Goal: Task Accomplishment & Management: Manage account settings

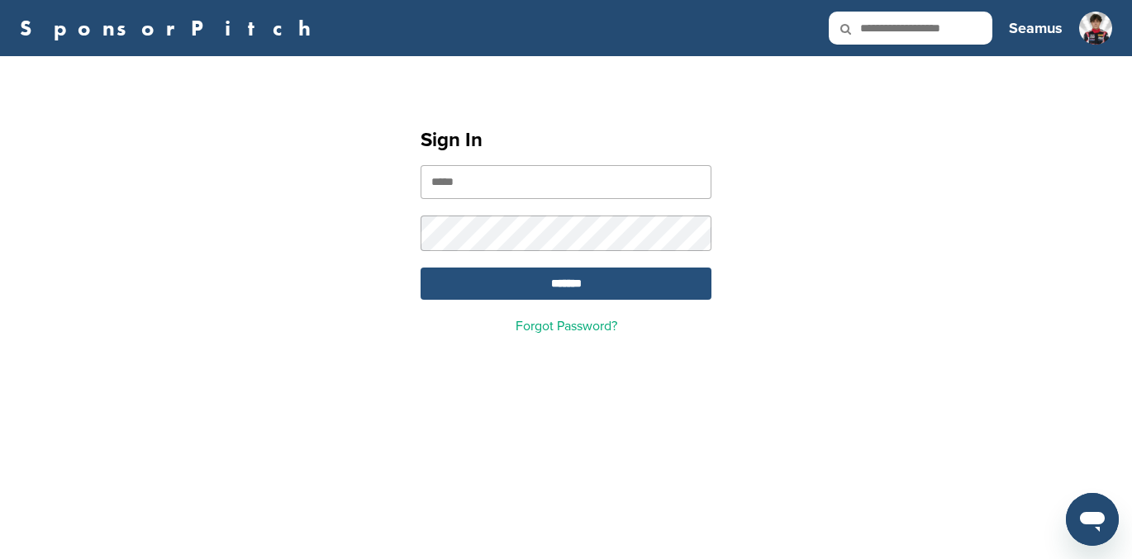
type input "**********"
click at [559, 283] on input "*******" at bounding box center [565, 284] width 291 height 32
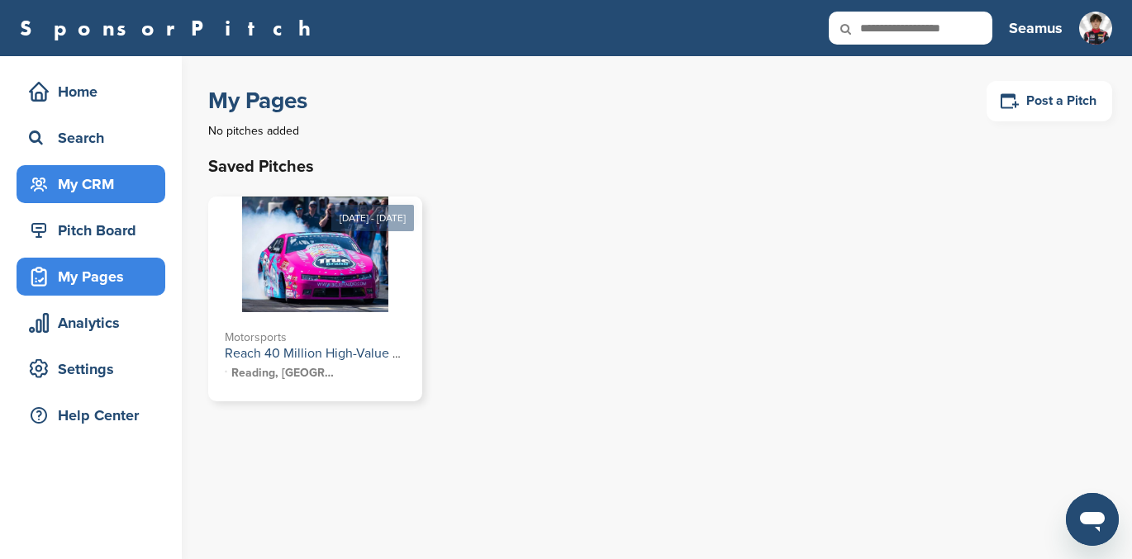
click at [81, 172] on div "My CRM" at bounding box center [95, 184] width 140 height 30
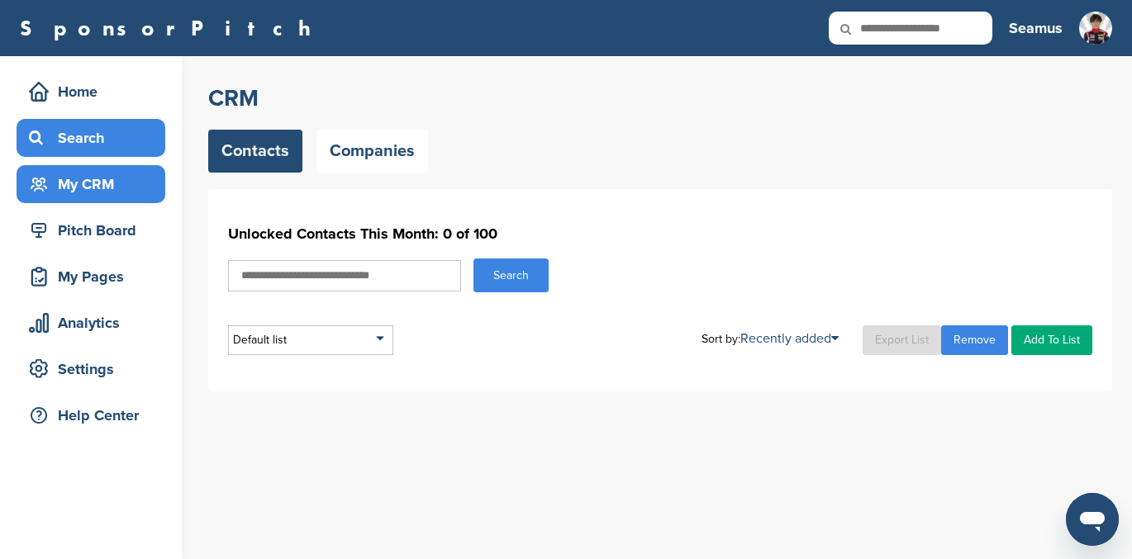
click at [82, 131] on div "Search" at bounding box center [95, 138] width 140 height 30
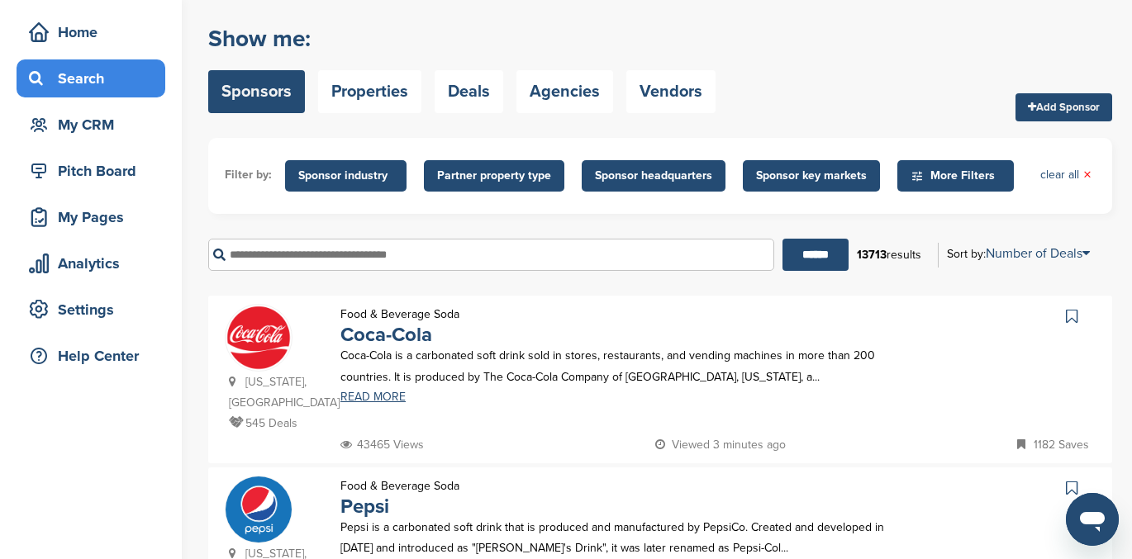
scroll to position [70, 0]
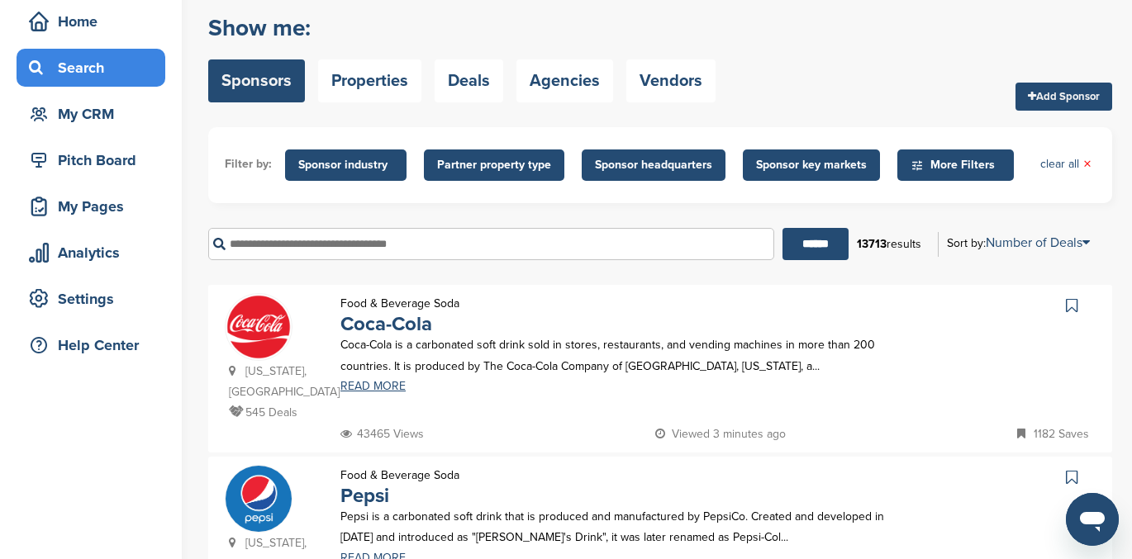
click at [653, 167] on span "Sponsor headquarters" at bounding box center [653, 165] width 117 height 18
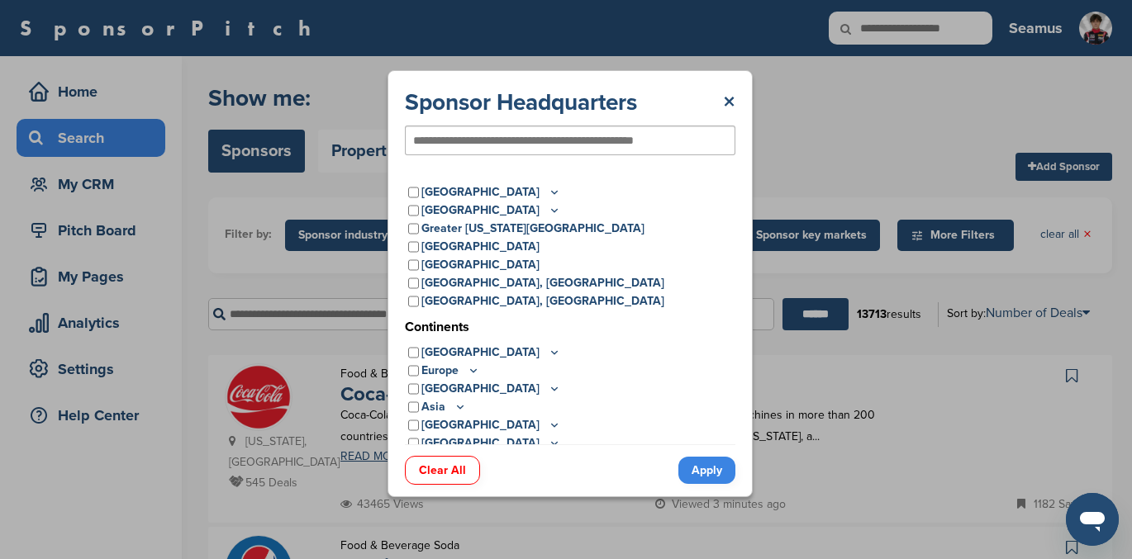
scroll to position [25, 0]
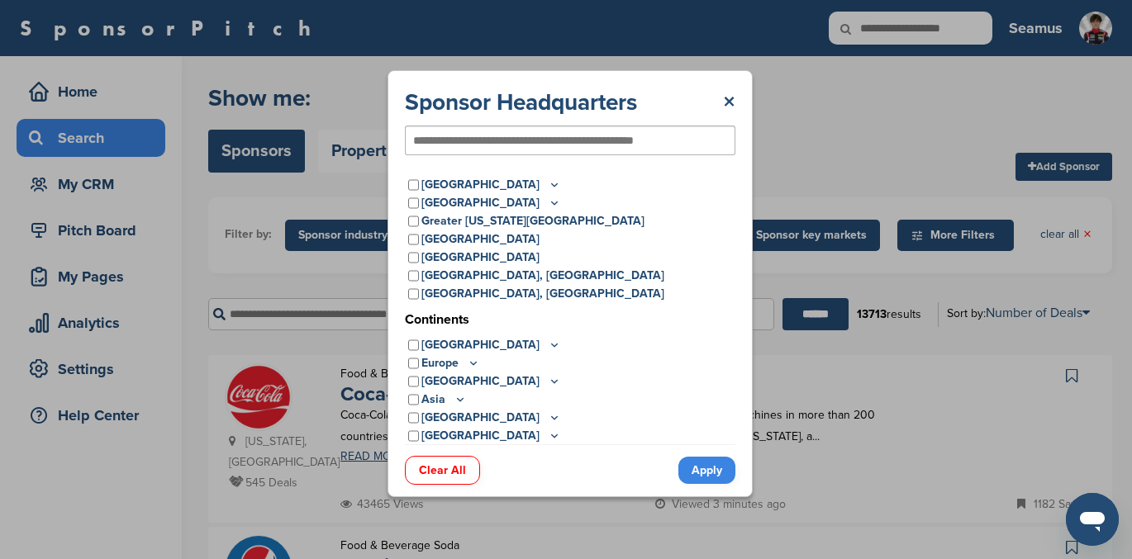
click at [548, 345] on icon at bounding box center [554, 345] width 13 height 14
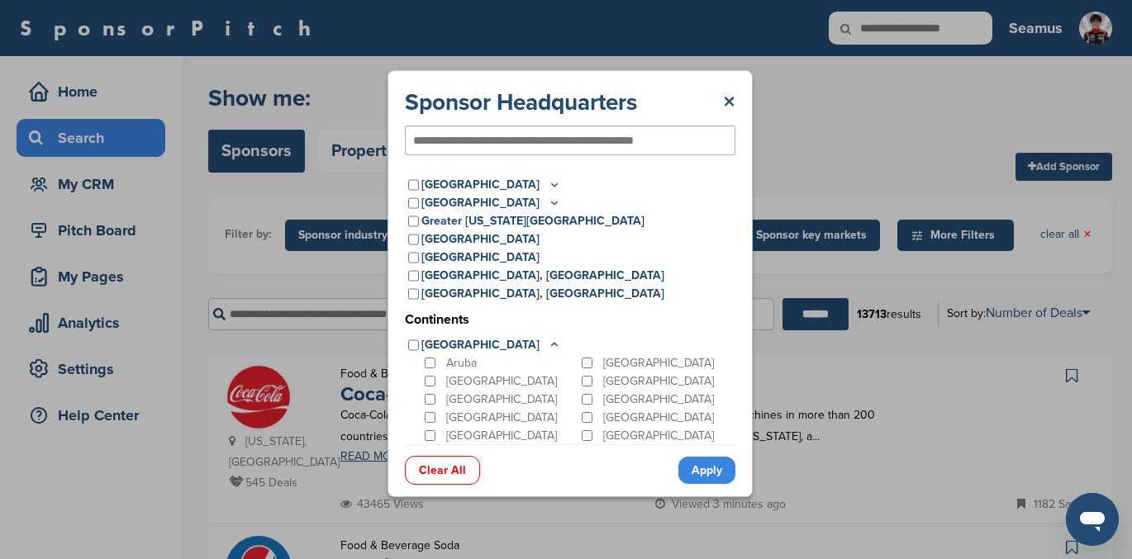
click at [548, 345] on icon at bounding box center [554, 345] width 13 height 14
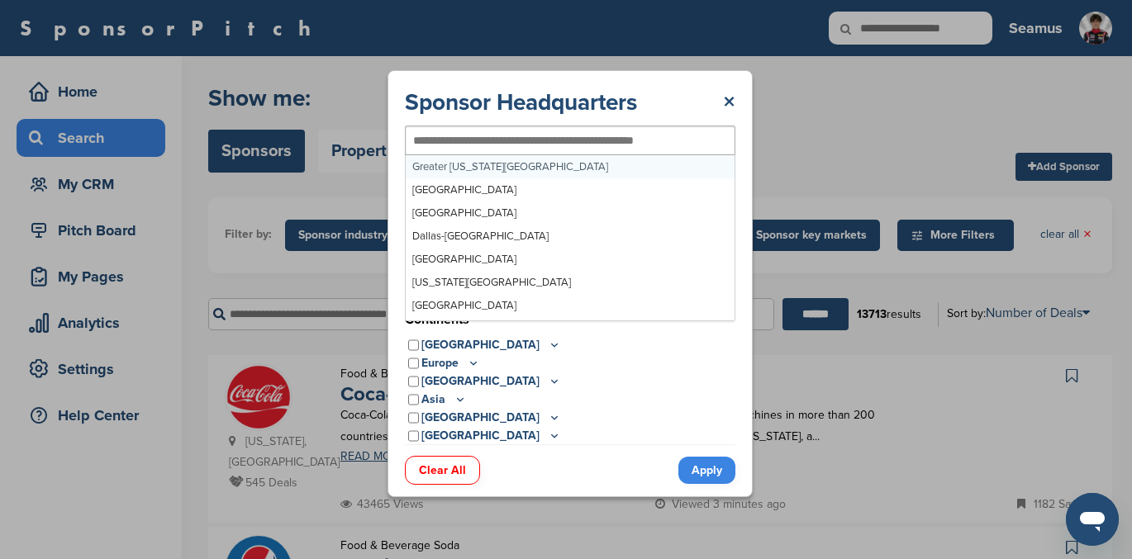
click at [501, 135] on input "text" at bounding box center [543, 140] width 260 height 15
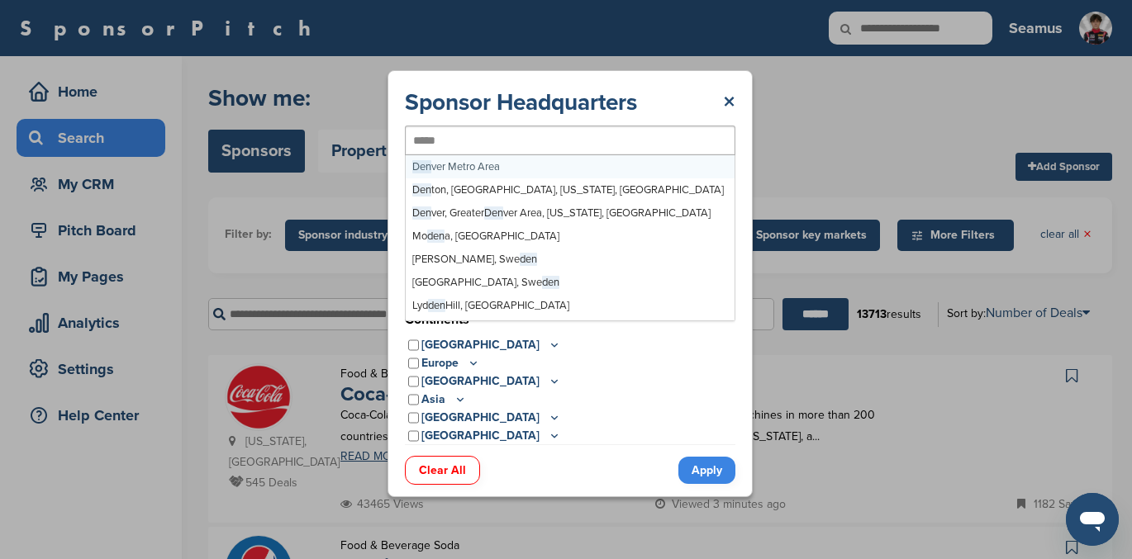
type input "******"
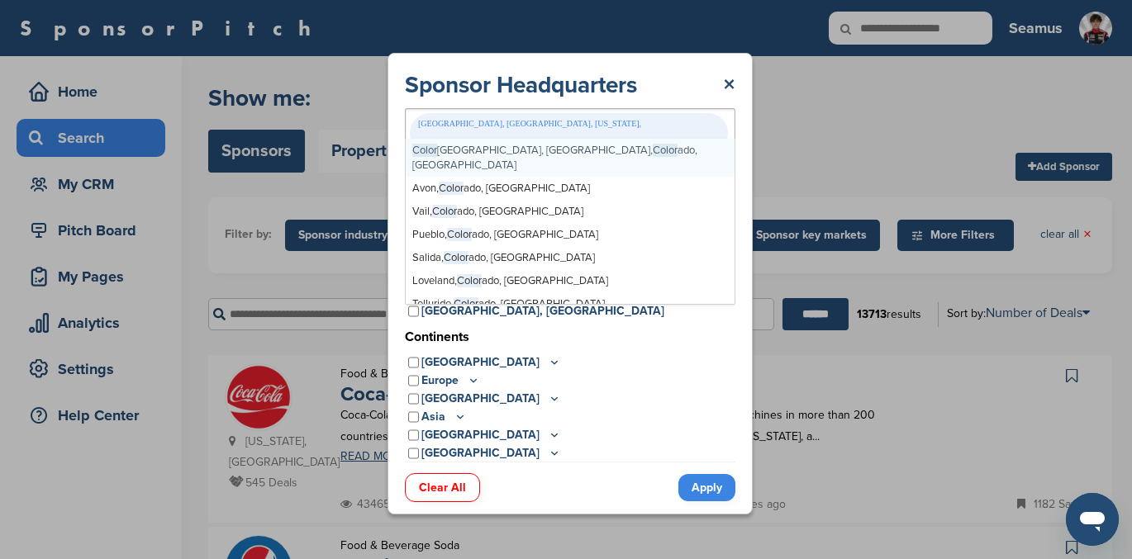
type input "******"
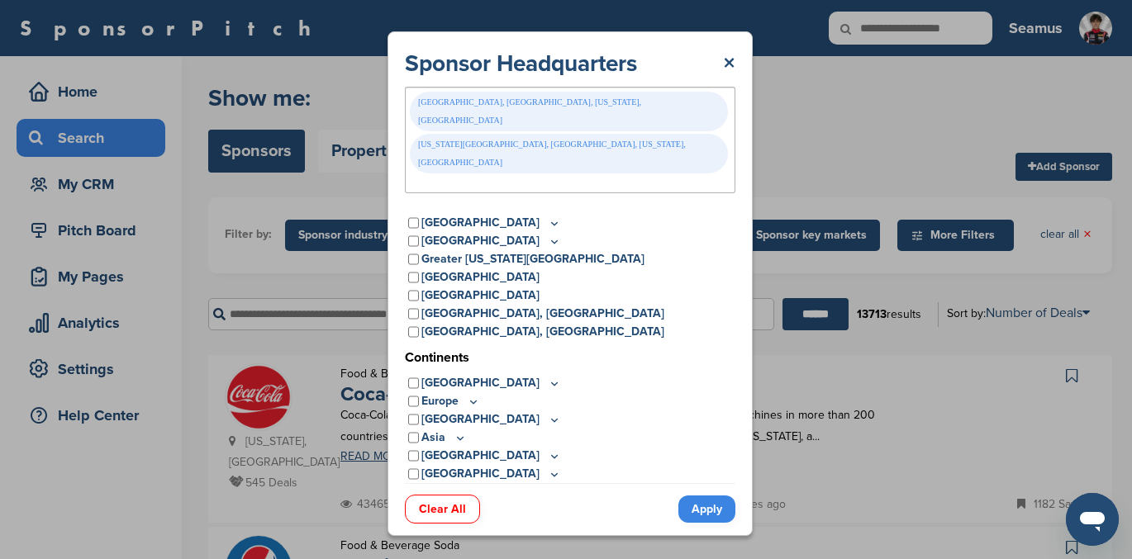
click at [697, 496] on link "Apply" at bounding box center [706, 509] width 57 height 27
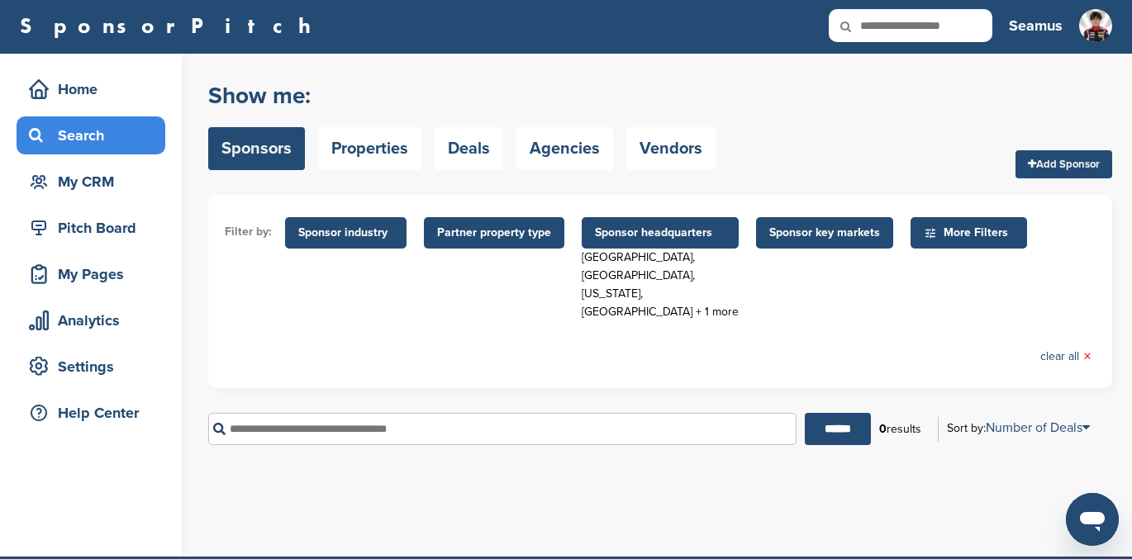
scroll to position [0, 0]
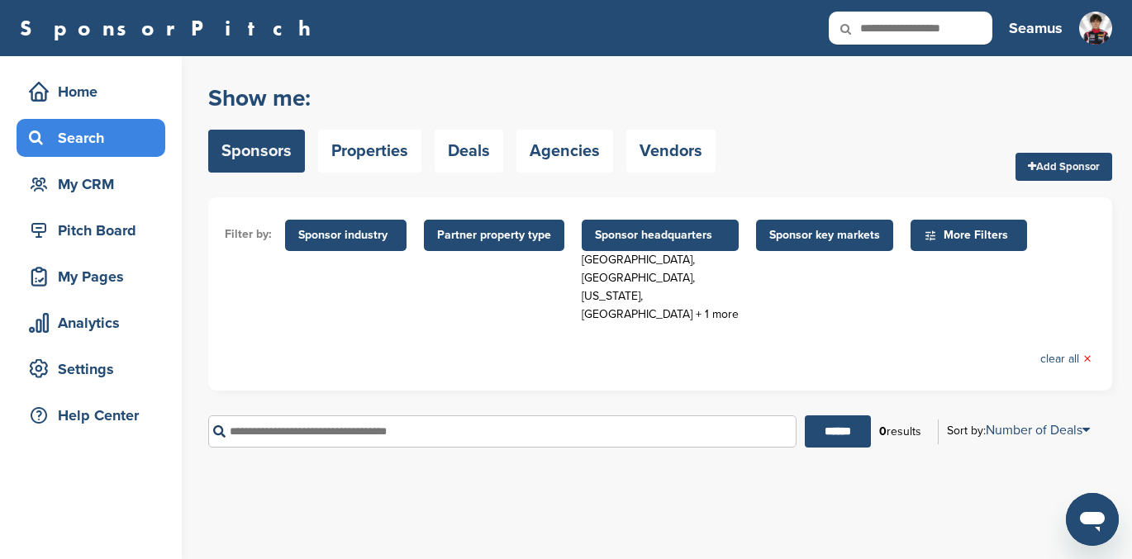
click at [651, 234] on span "Sponsor headquarters" at bounding box center [660, 235] width 131 height 18
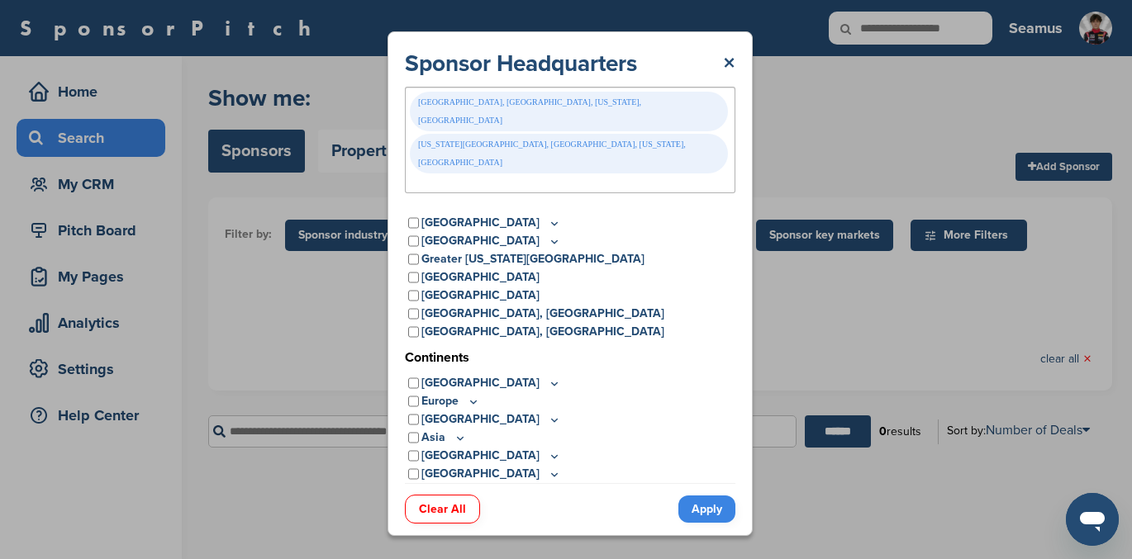
click at [583, 126] on div "Denver, Greater Denver Area, Colorado, USA Colorado Springs, Greater Denver Are…" at bounding box center [570, 140] width 330 height 107
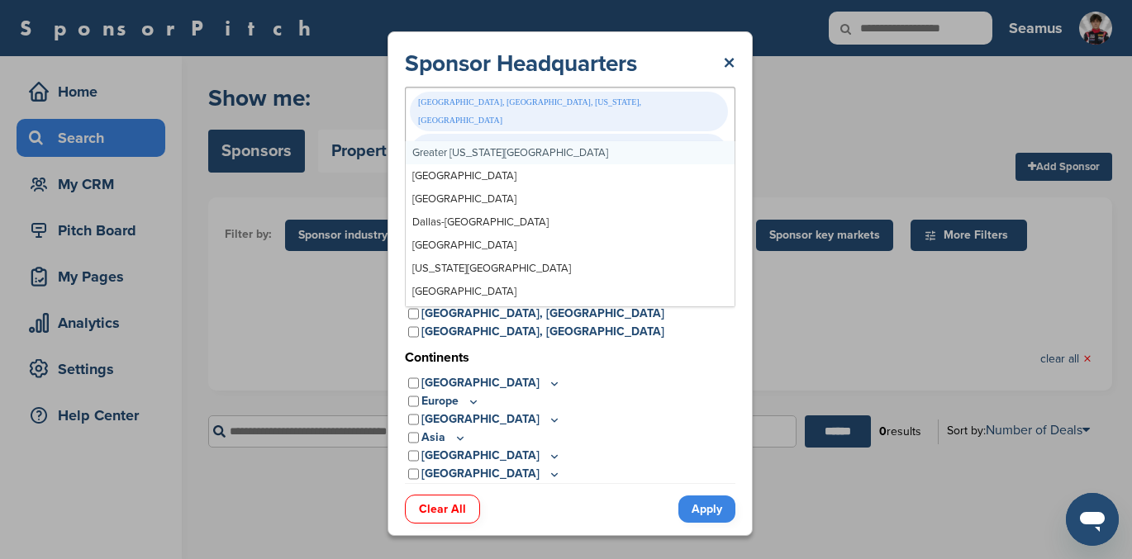
click at [583, 126] on div "Denver, Greater Denver Area, Colorado, USA Colorado Springs, Greater Denver Are…" at bounding box center [570, 140] width 330 height 107
click at [406, 151] on div "Denver, Greater Denver Area, Colorado, USA Colorado Springs, Greater Denver Are…" at bounding box center [570, 140] width 330 height 107
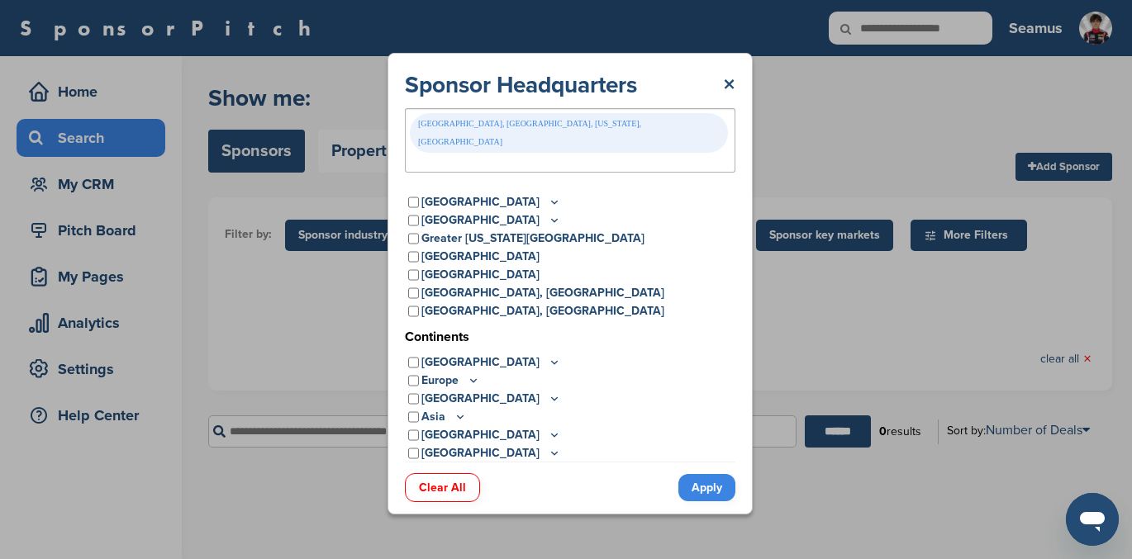
click at [703, 474] on link "Apply" at bounding box center [706, 487] width 57 height 27
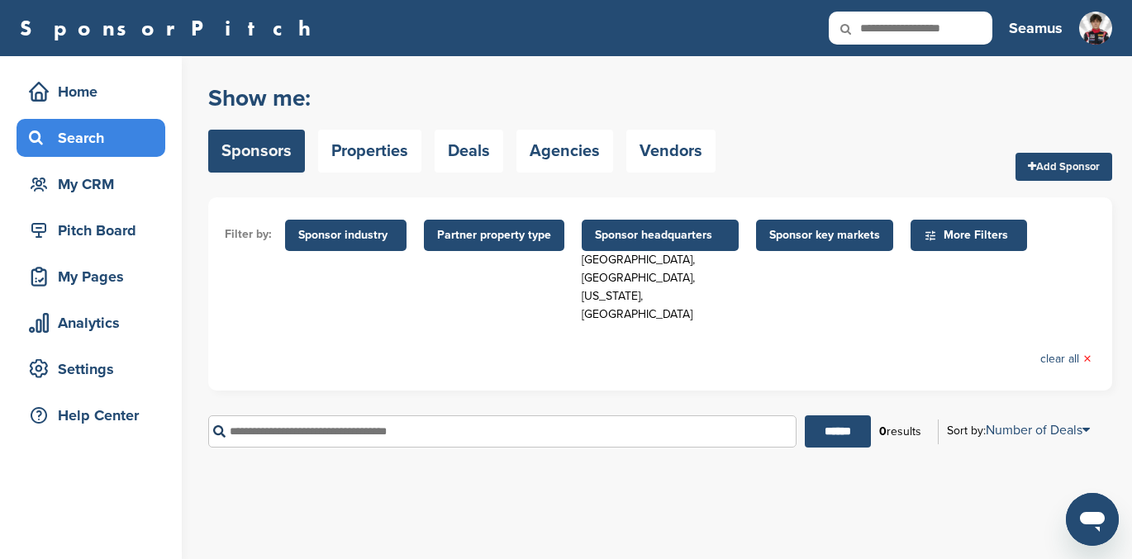
click at [653, 230] on span "Sponsor headquarters" at bounding box center [660, 235] width 131 height 18
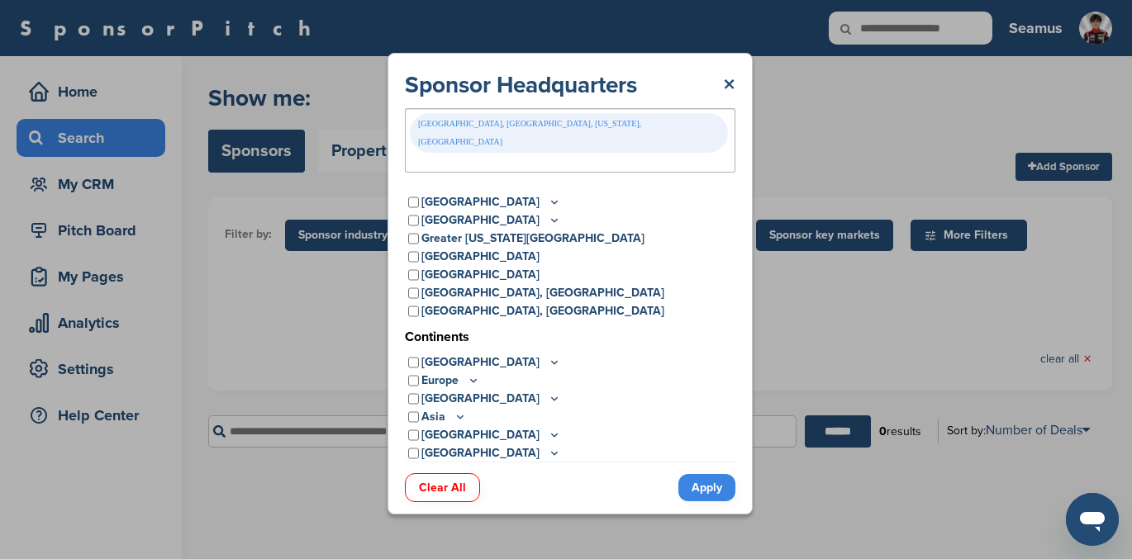
click at [616, 141] on div "Denver, Greater Denver Area, Colorado, USA" at bounding box center [570, 140] width 330 height 64
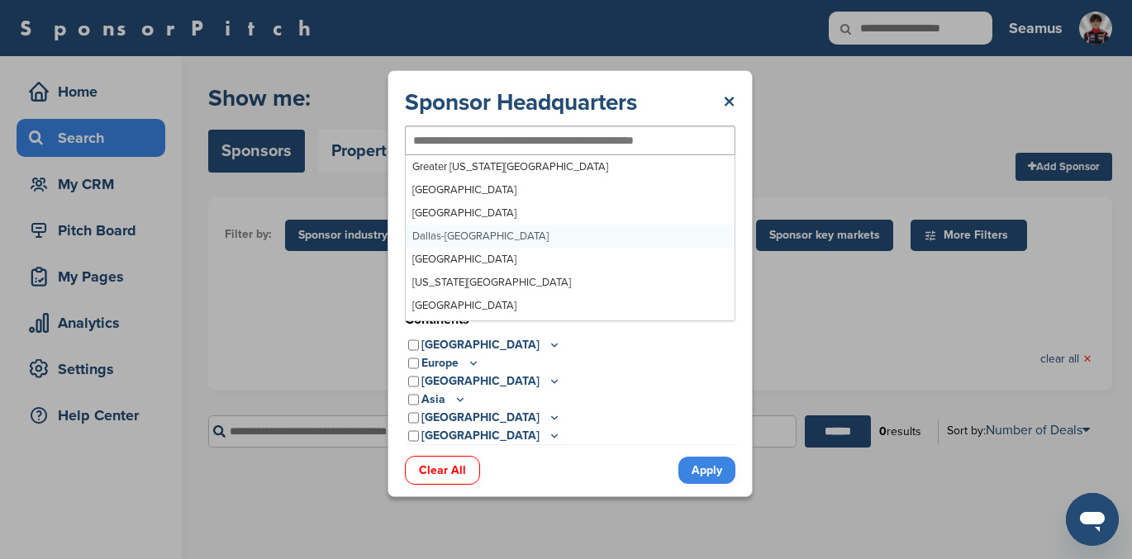
click at [697, 462] on link "Apply" at bounding box center [706, 470] width 57 height 27
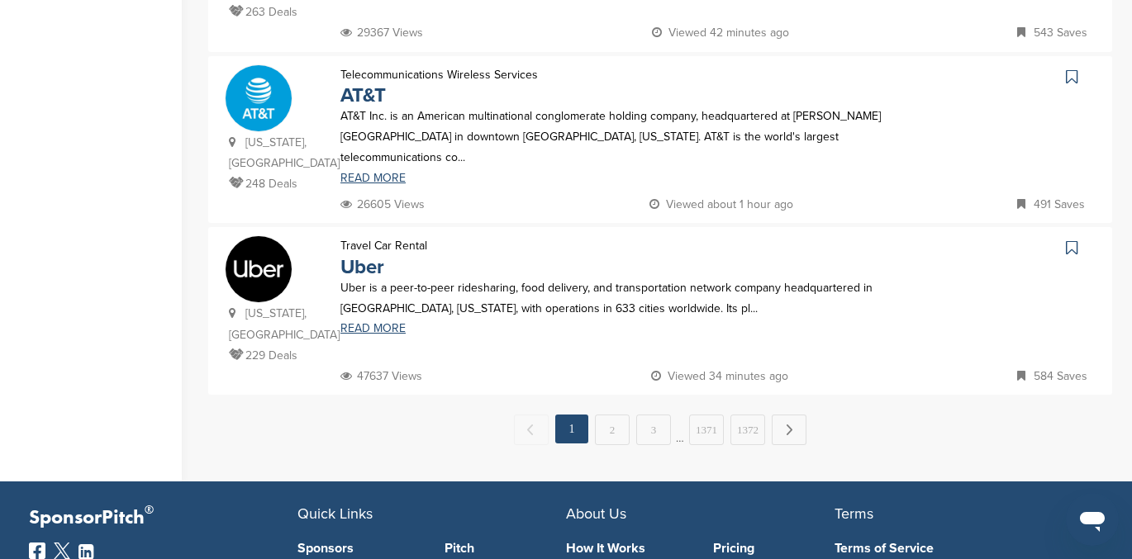
scroll to position [1674, 0]
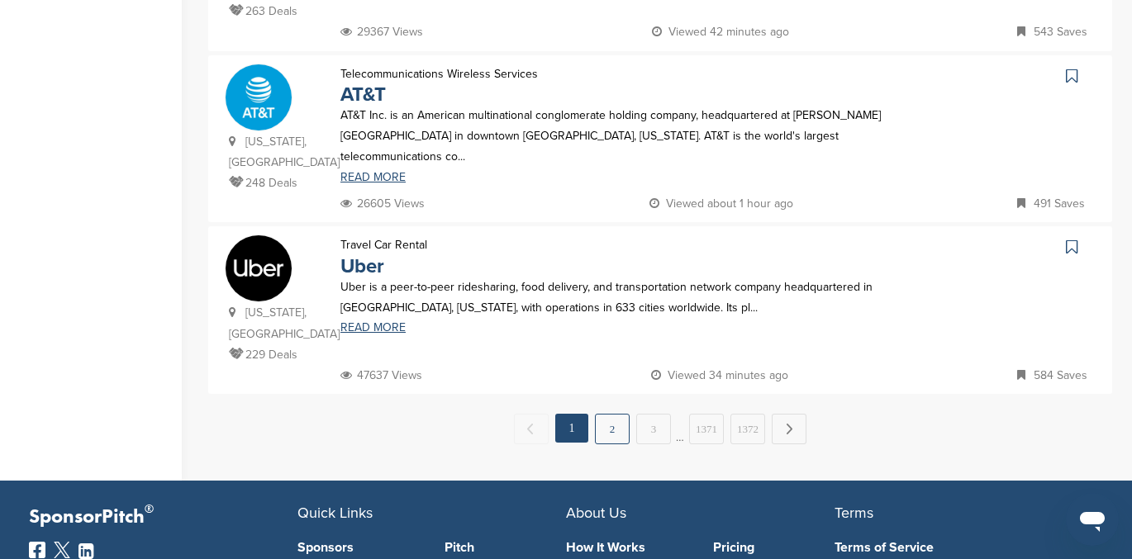
click at [608, 414] on link "2" at bounding box center [612, 429] width 35 height 31
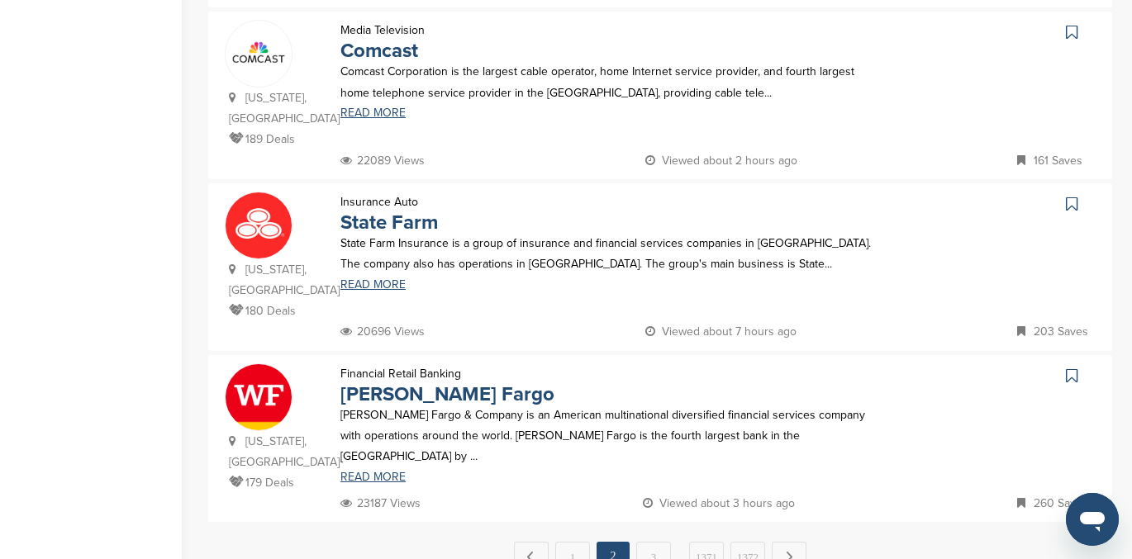
scroll to position [1568, 0]
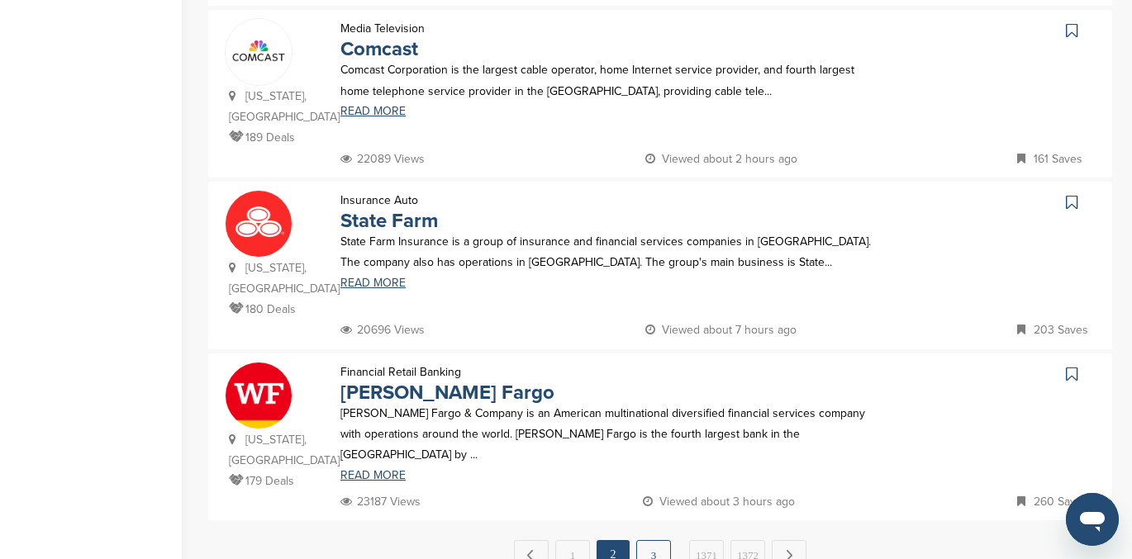
click at [653, 540] on link "3" at bounding box center [653, 555] width 35 height 31
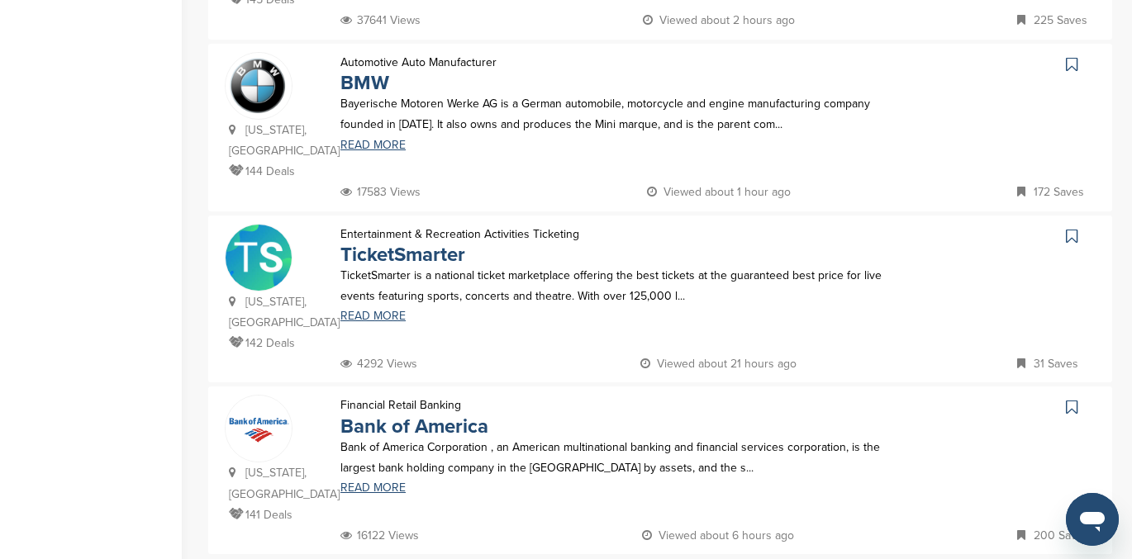
scroll to position [1514, 0]
click at [392, 242] on link "TicketSmarter" at bounding box center [402, 254] width 125 height 24
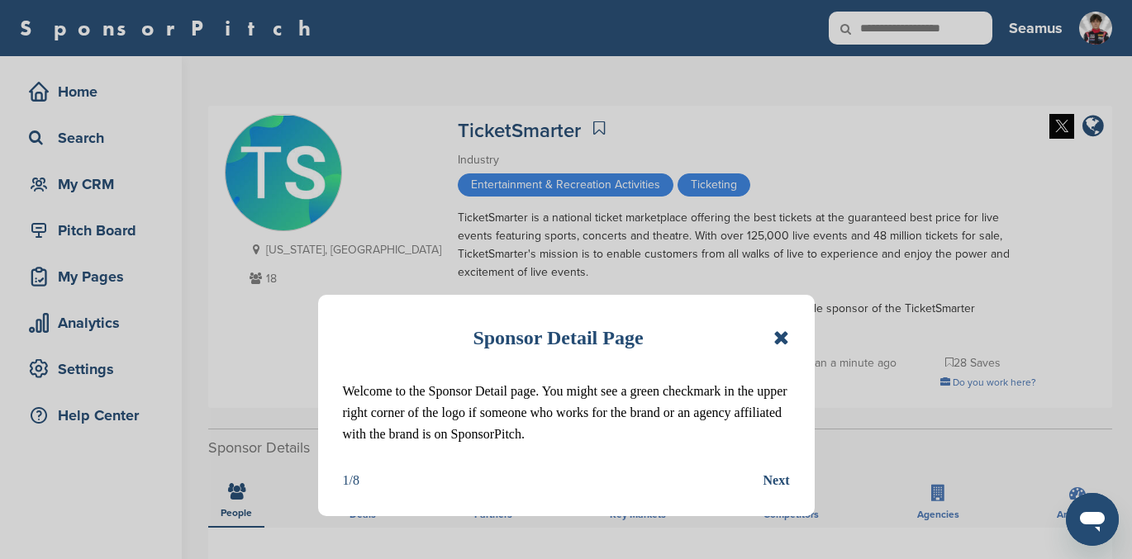
click at [772, 335] on div "Sponsor Detail Page" at bounding box center [566, 338] width 447 height 36
click at [779, 333] on icon at bounding box center [781, 338] width 16 height 20
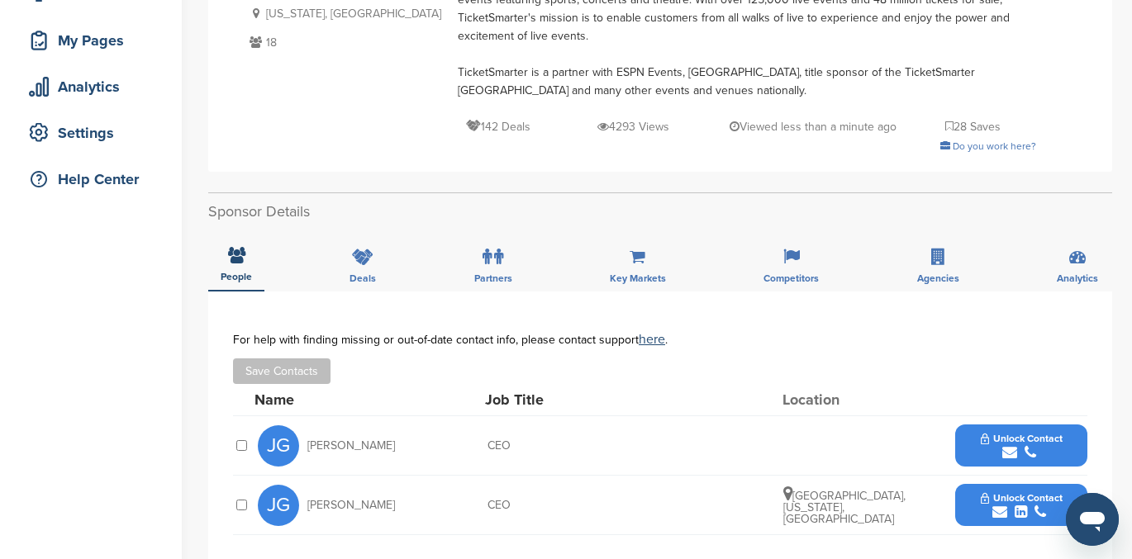
scroll to position [237, 0]
click at [376, 253] on div "Deals" at bounding box center [362, 260] width 51 height 61
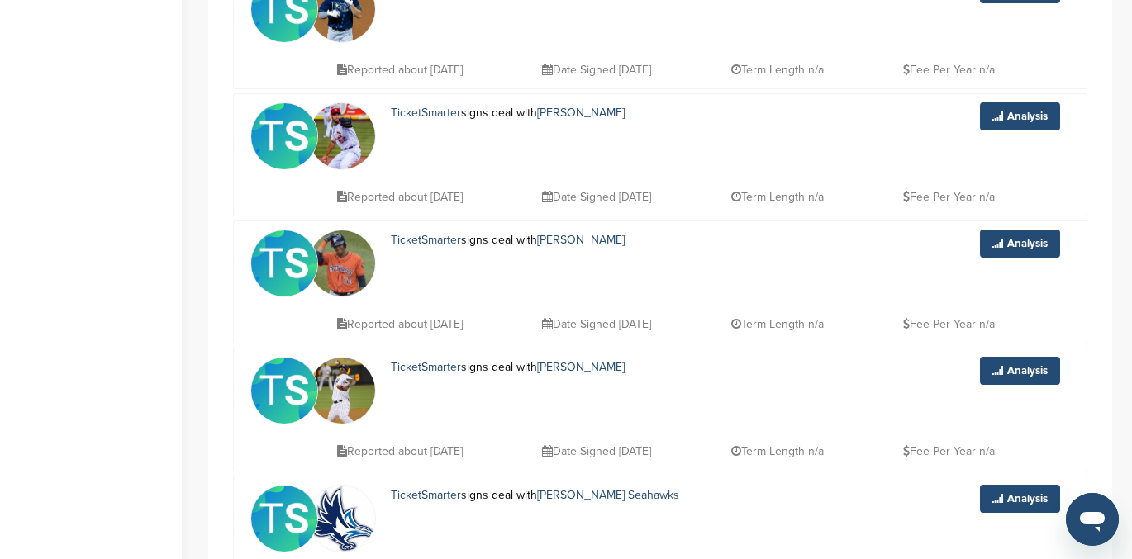
scroll to position [1629, 0]
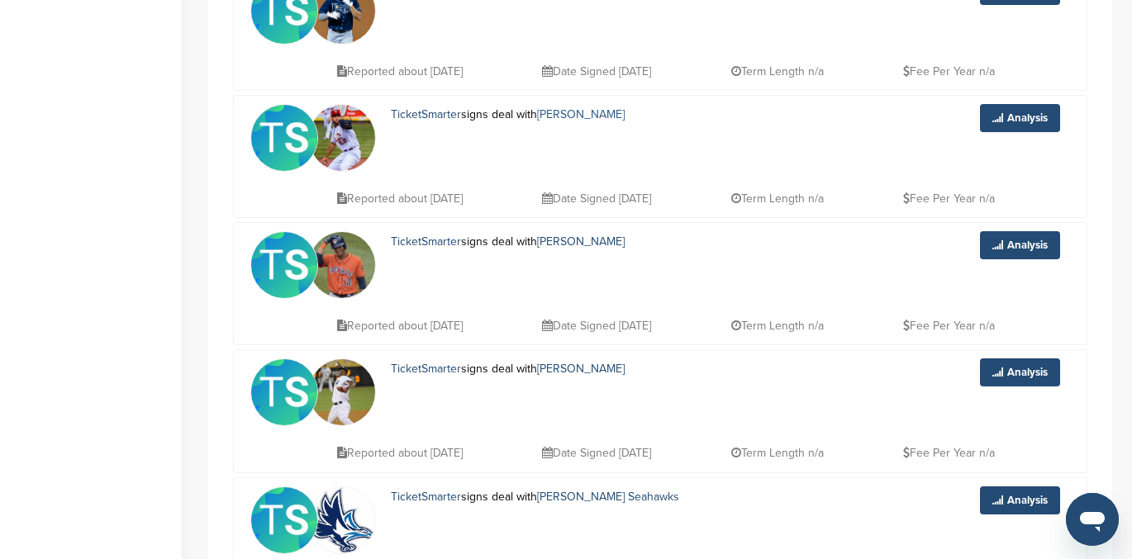
click at [591, 114] on link "Michael Wacha" at bounding box center [581, 114] width 88 height 14
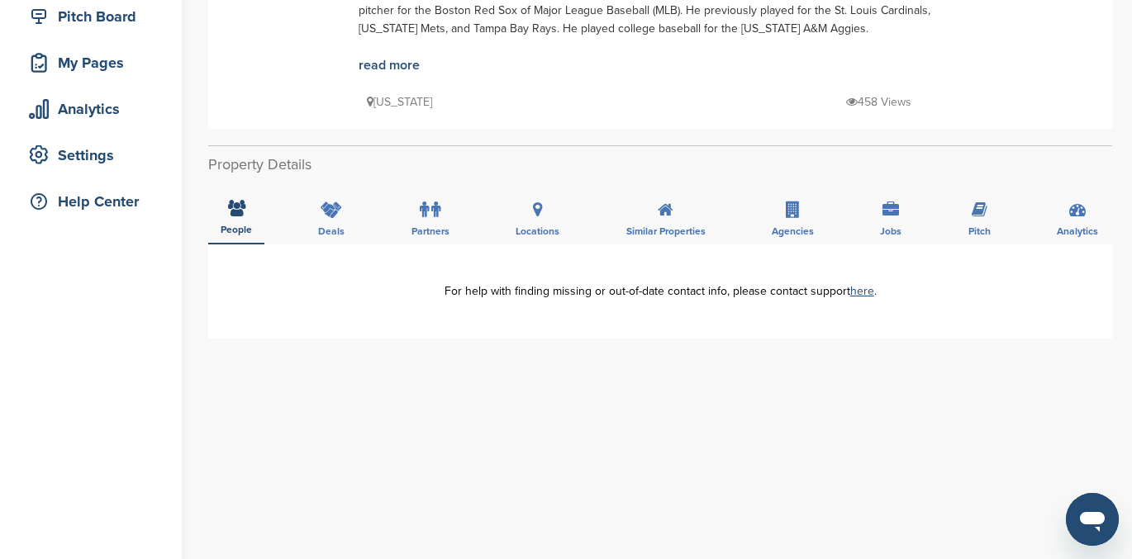
scroll to position [210, 0]
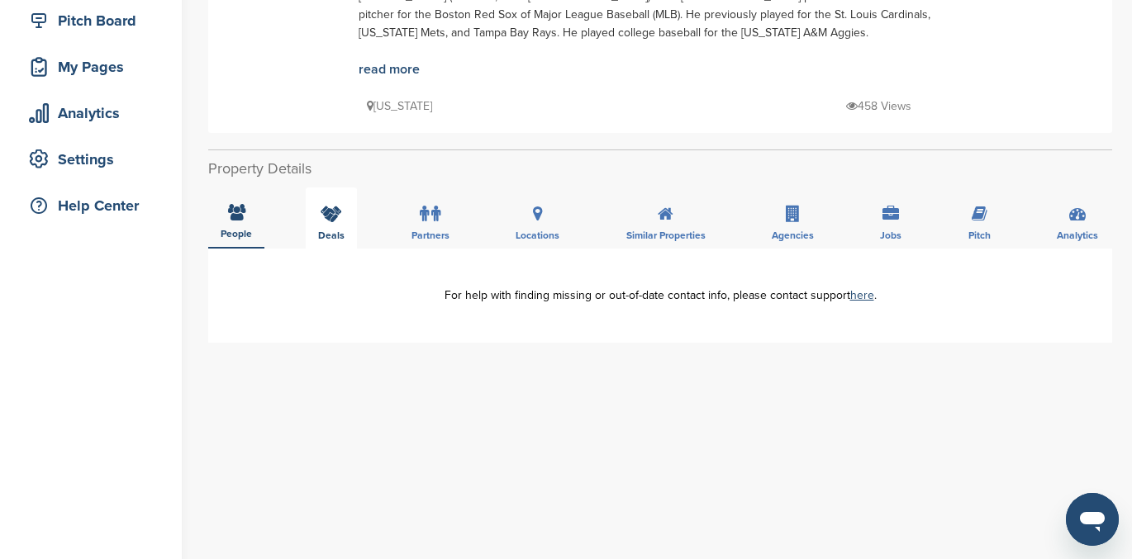
click at [328, 212] on icon at bounding box center [331, 214] width 21 height 17
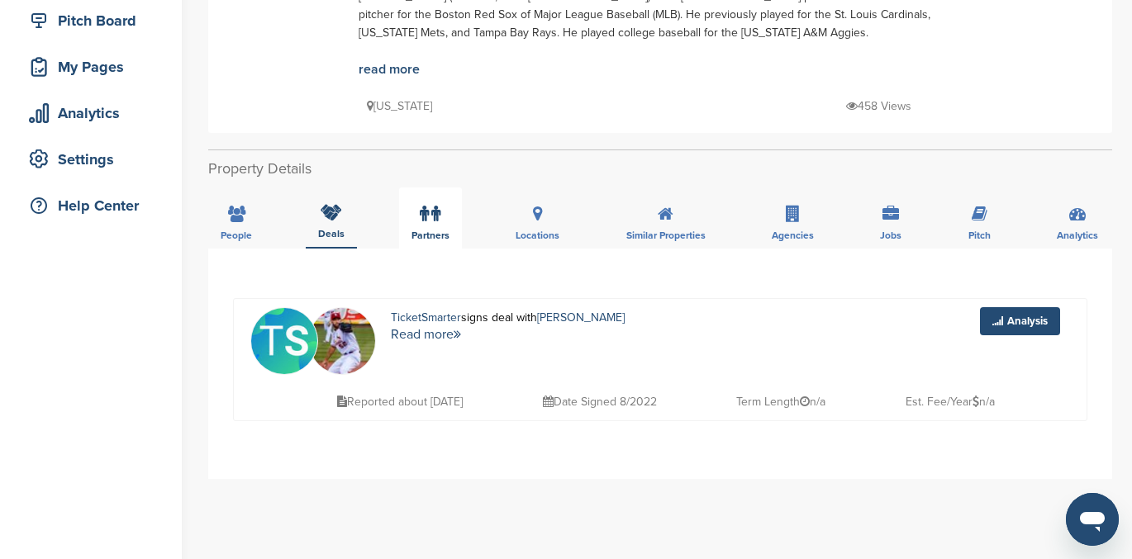
click at [413, 223] on div "Partners" at bounding box center [430, 218] width 63 height 61
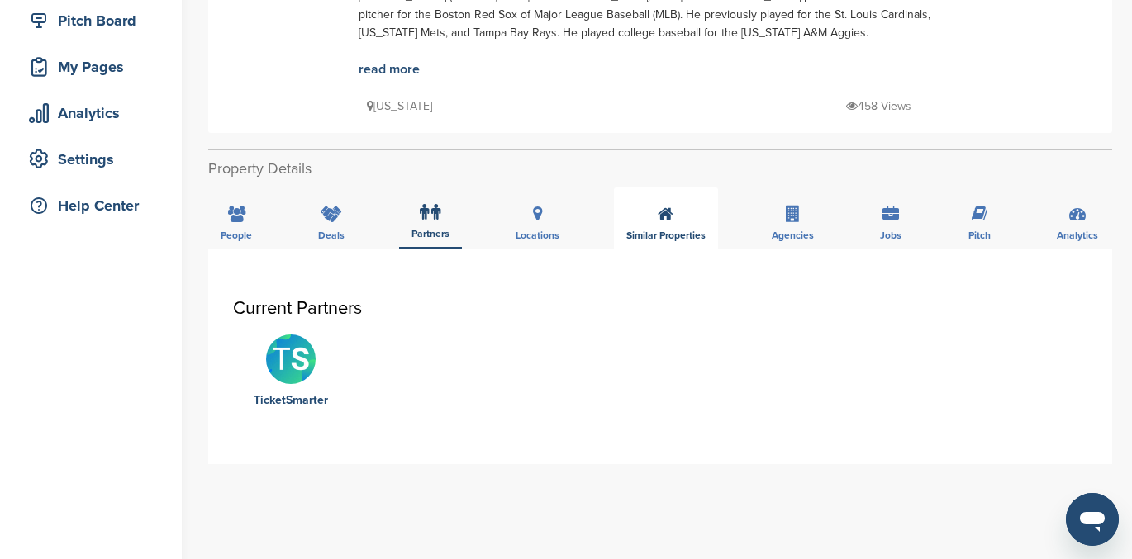
click at [660, 221] on icon at bounding box center [666, 214] width 16 height 17
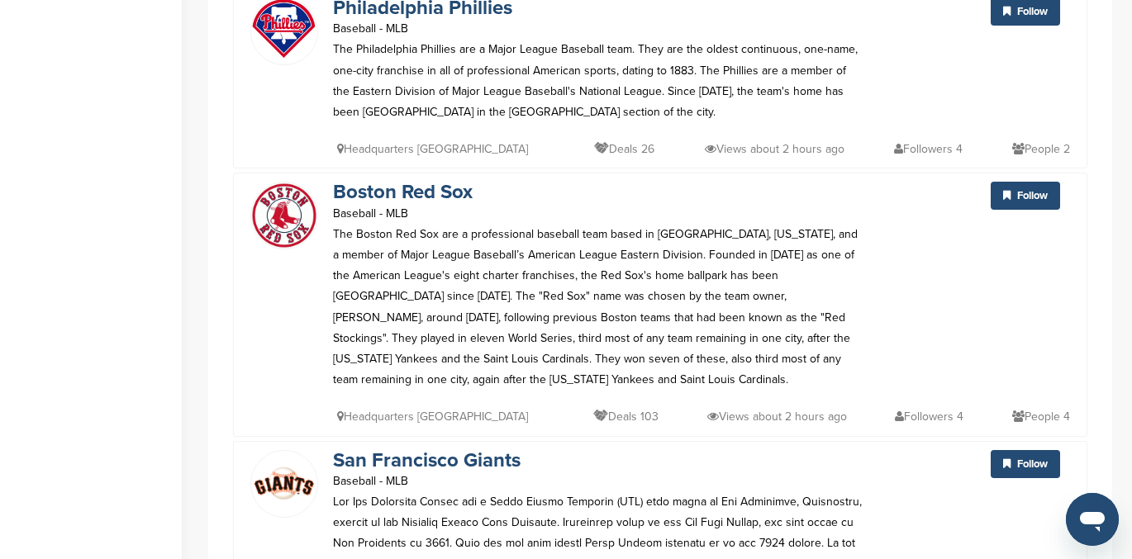
scroll to position [0, 0]
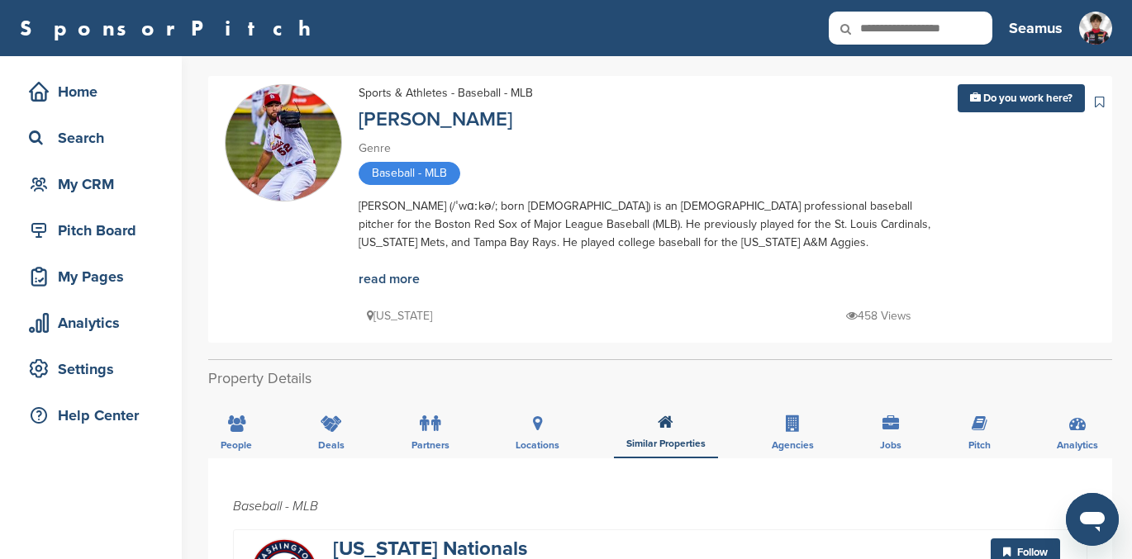
click at [1040, 25] on h3 "Seamus" at bounding box center [1036, 28] width 54 height 23
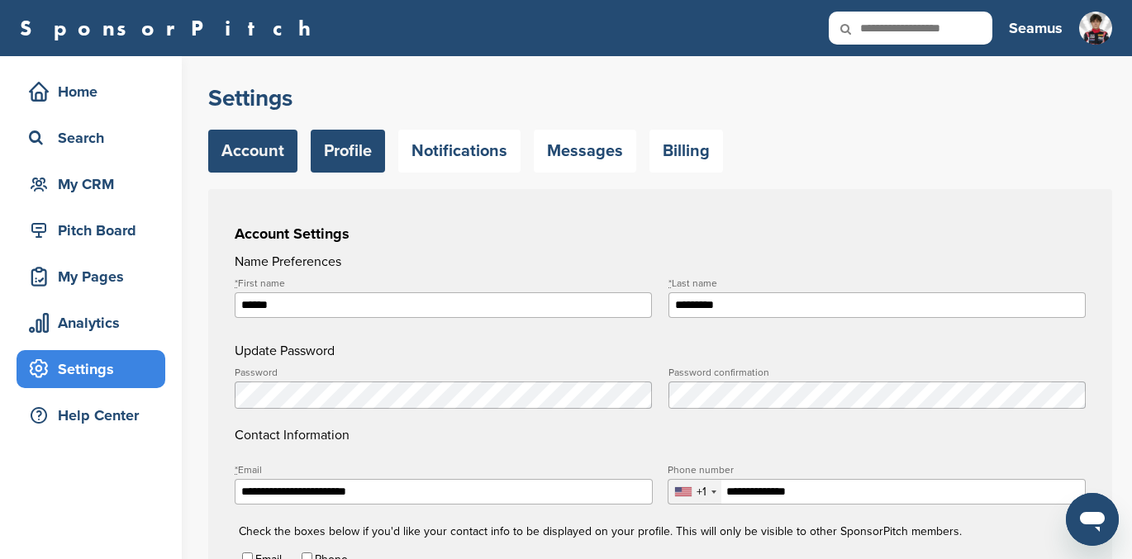
click at [341, 143] on link "Profile" at bounding box center [348, 151] width 74 height 43
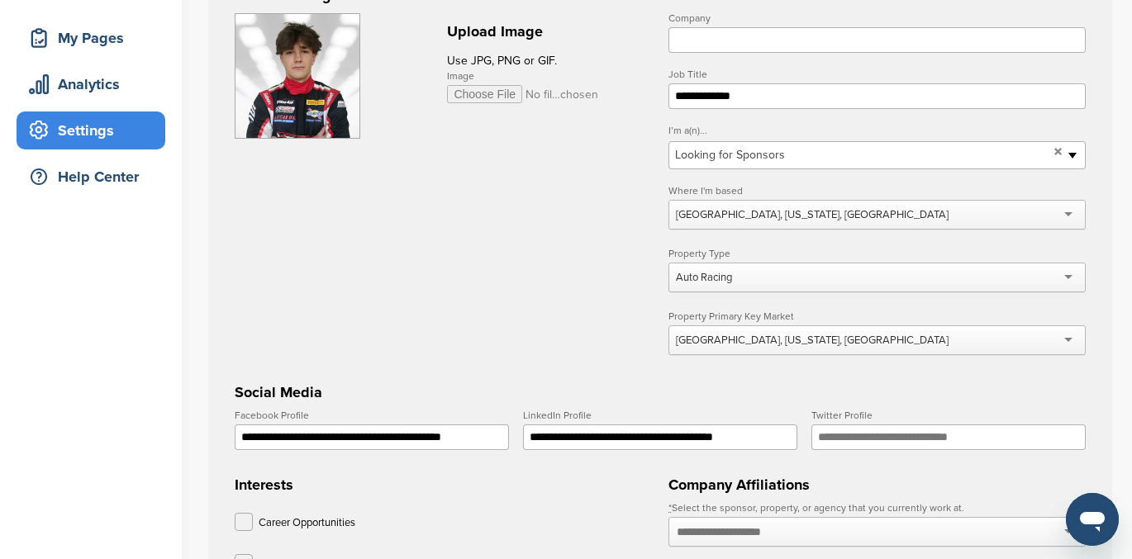
scroll to position [237, 0]
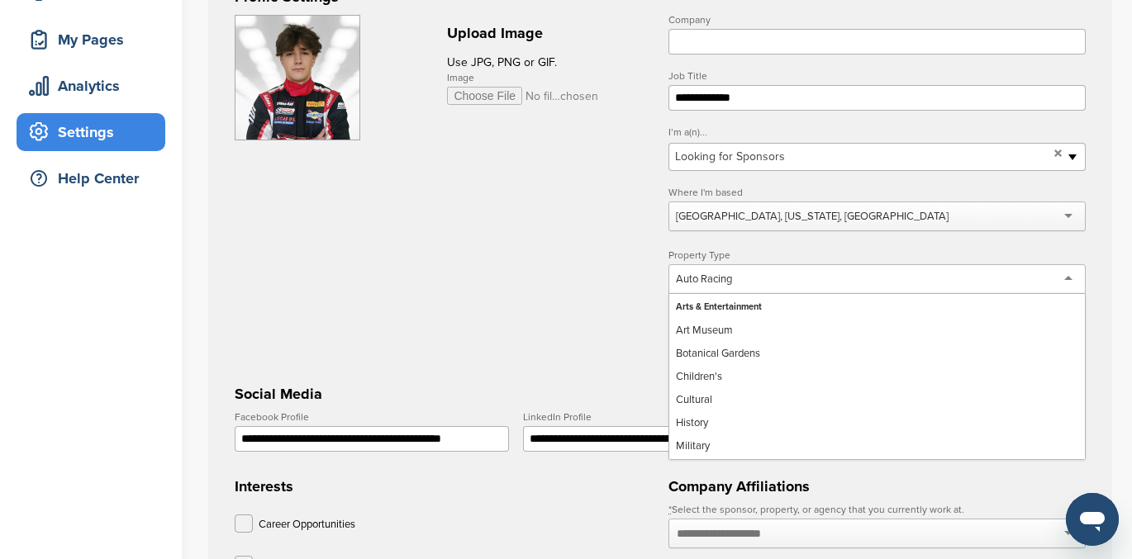
click at [745, 281] on div "Auto Racing" at bounding box center [876, 279] width 417 height 30
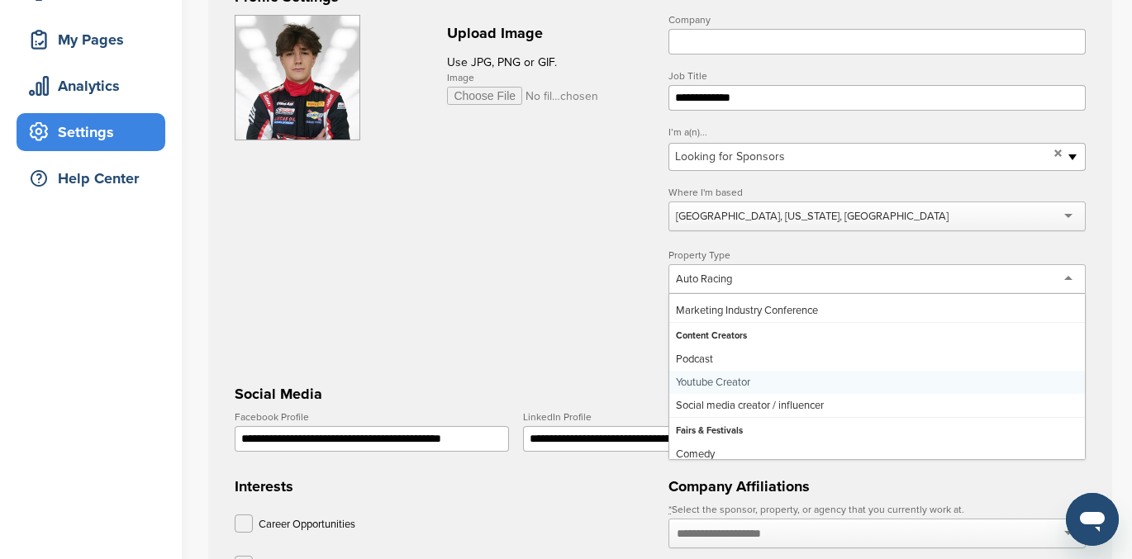
click at [455, 302] on form "**********" at bounding box center [660, 430] width 851 height 830
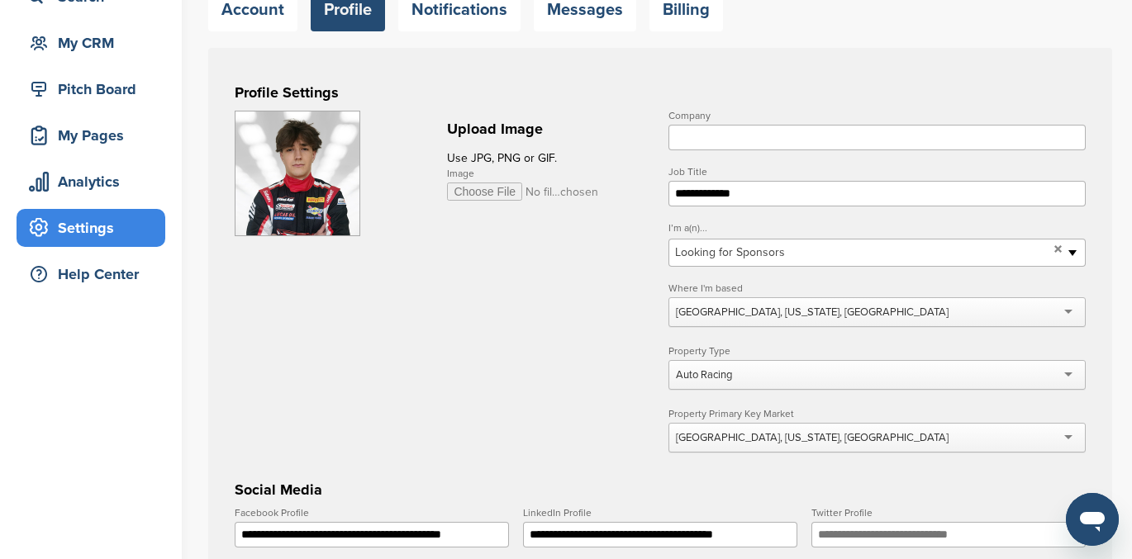
scroll to position [128, 0]
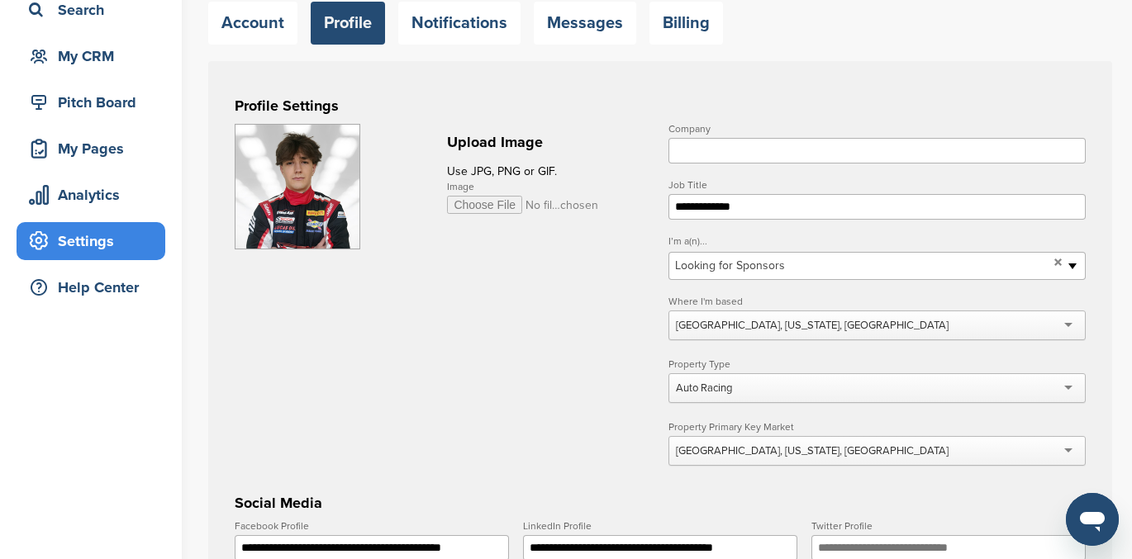
click at [699, 150] on input "Company" at bounding box center [876, 151] width 417 height 26
type input "**********"
click at [587, 297] on form "**********" at bounding box center [660, 539] width 851 height 830
click at [594, 286] on form "**********" at bounding box center [660, 539] width 851 height 830
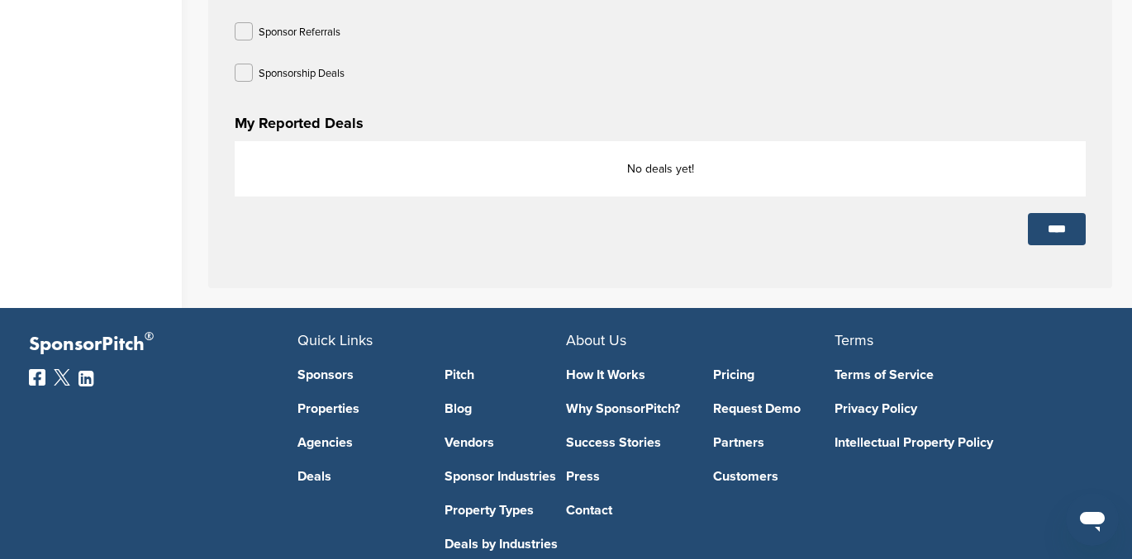
scroll to position [1109, 0]
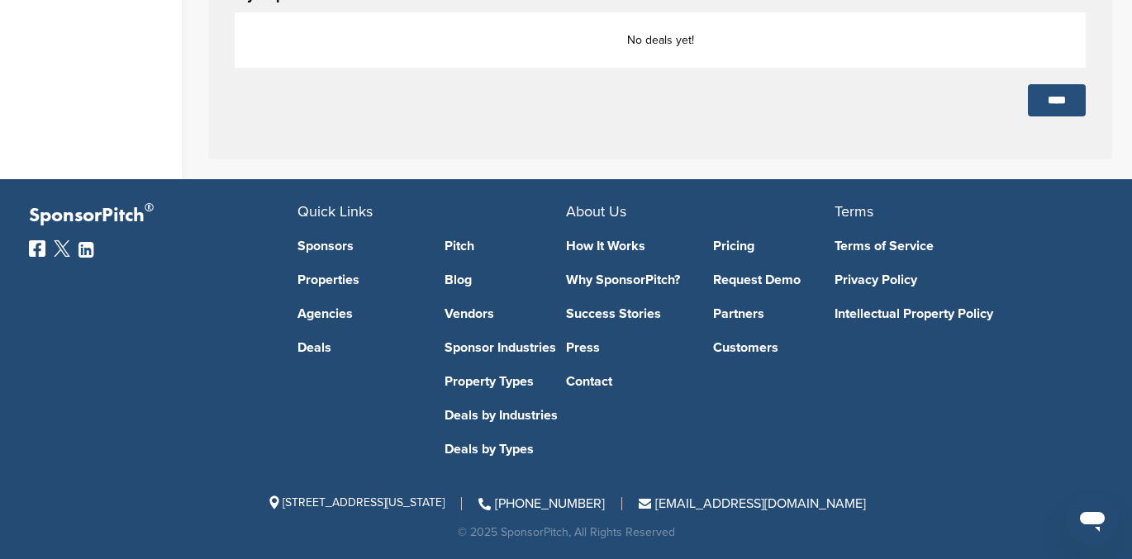
click at [1046, 104] on input "****" at bounding box center [1057, 100] width 58 height 32
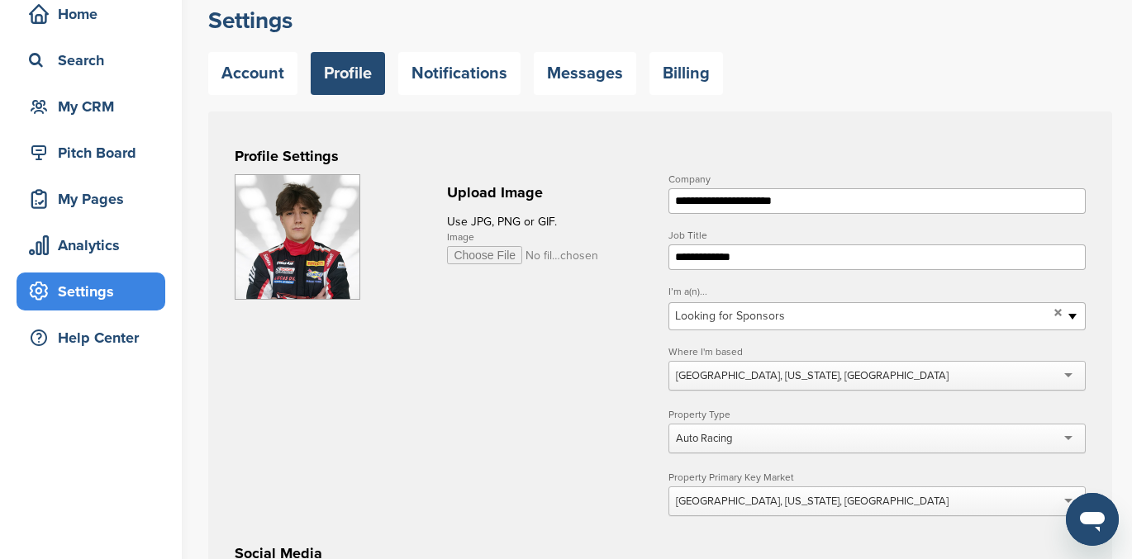
scroll to position [71, 0]
click at [724, 211] on input "Company" at bounding box center [876, 201] width 417 height 26
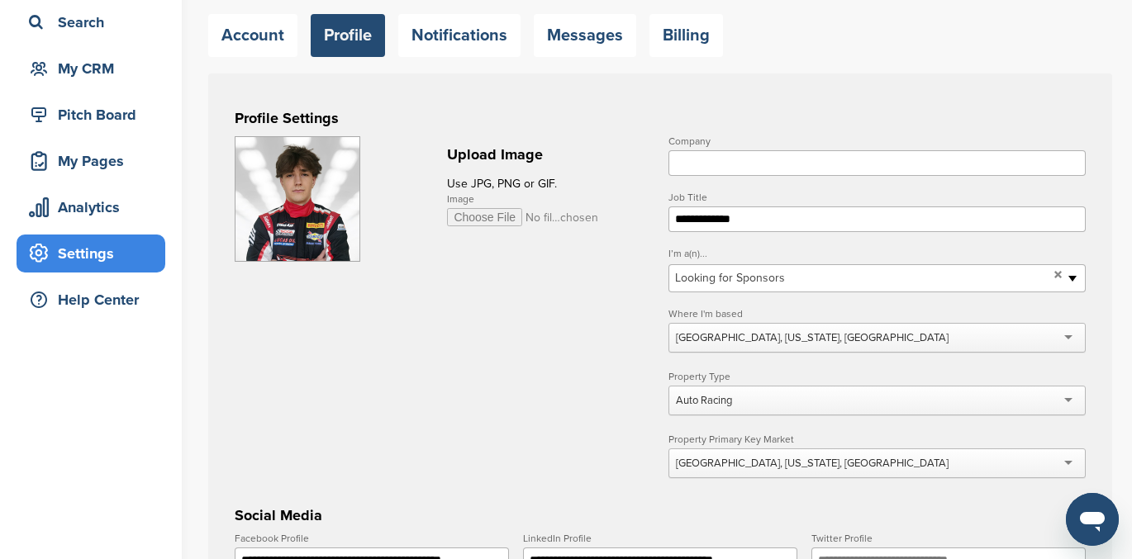
scroll to position [115, 0]
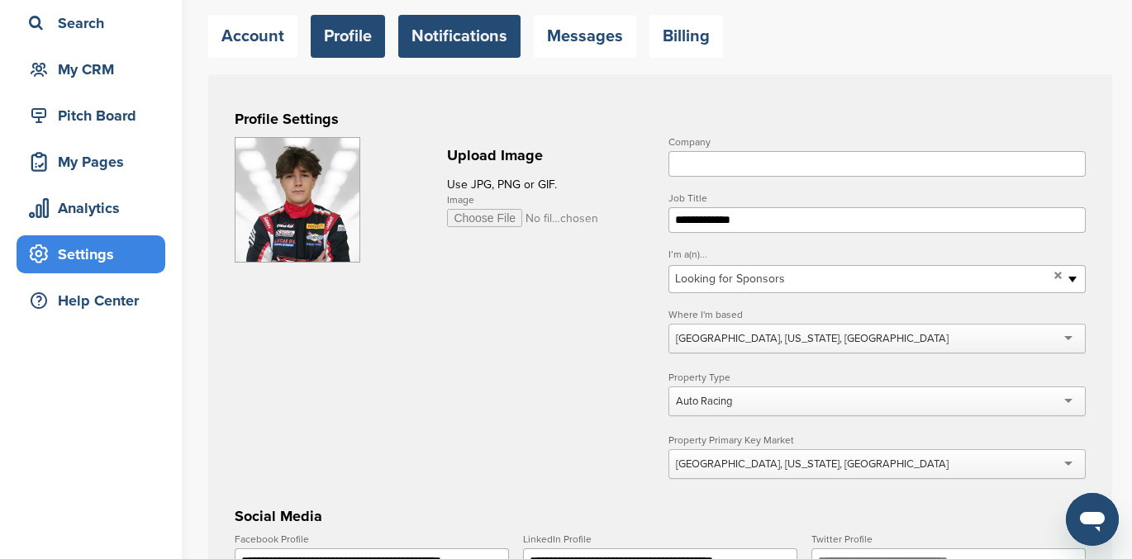
click at [478, 32] on link "Notifications" at bounding box center [459, 36] width 122 height 43
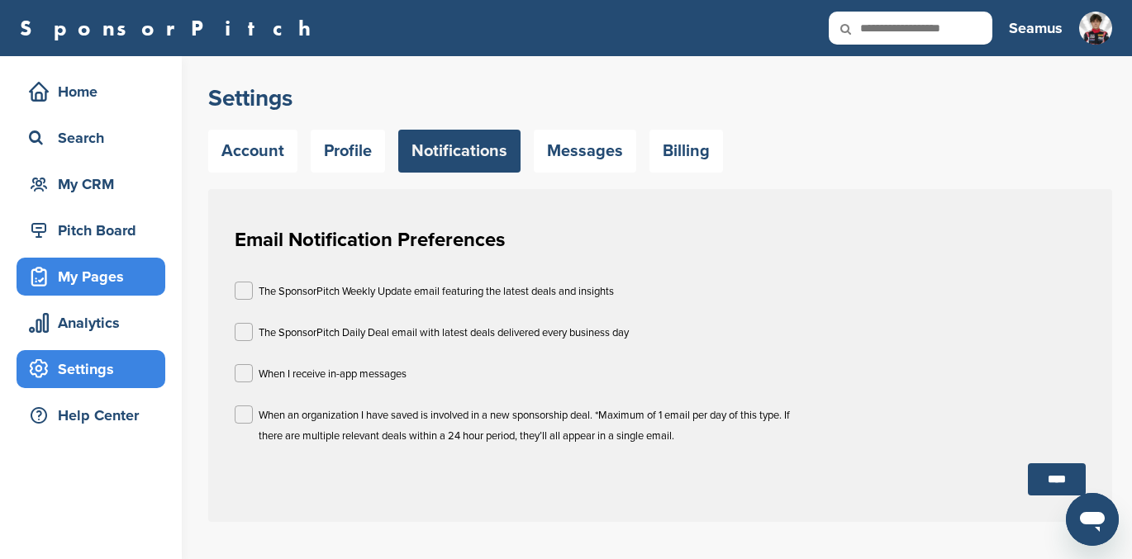
click at [80, 274] on div "My Pages" at bounding box center [95, 277] width 140 height 30
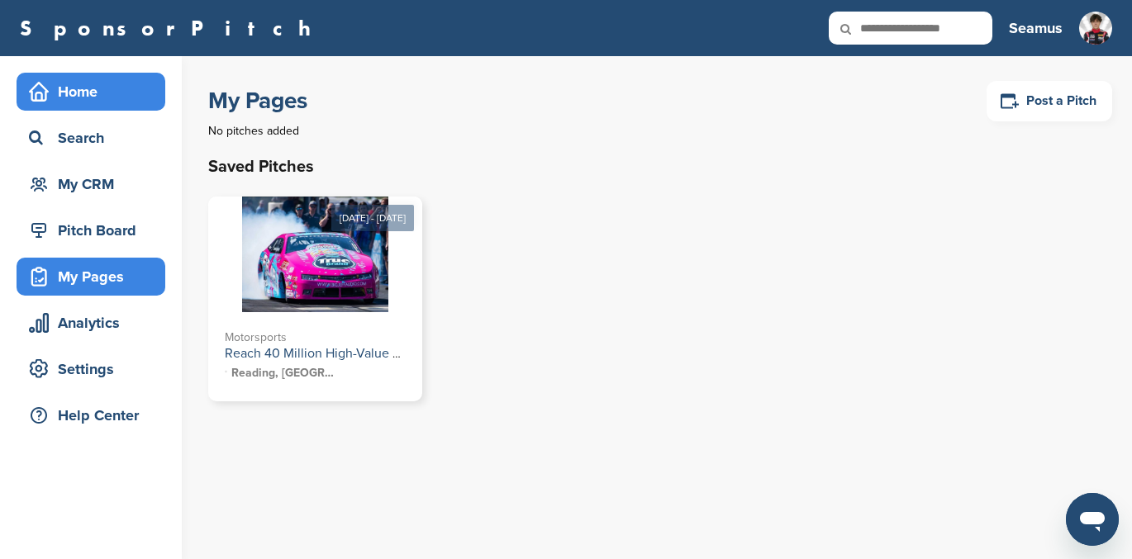
click at [94, 98] on div "Home" at bounding box center [95, 92] width 140 height 30
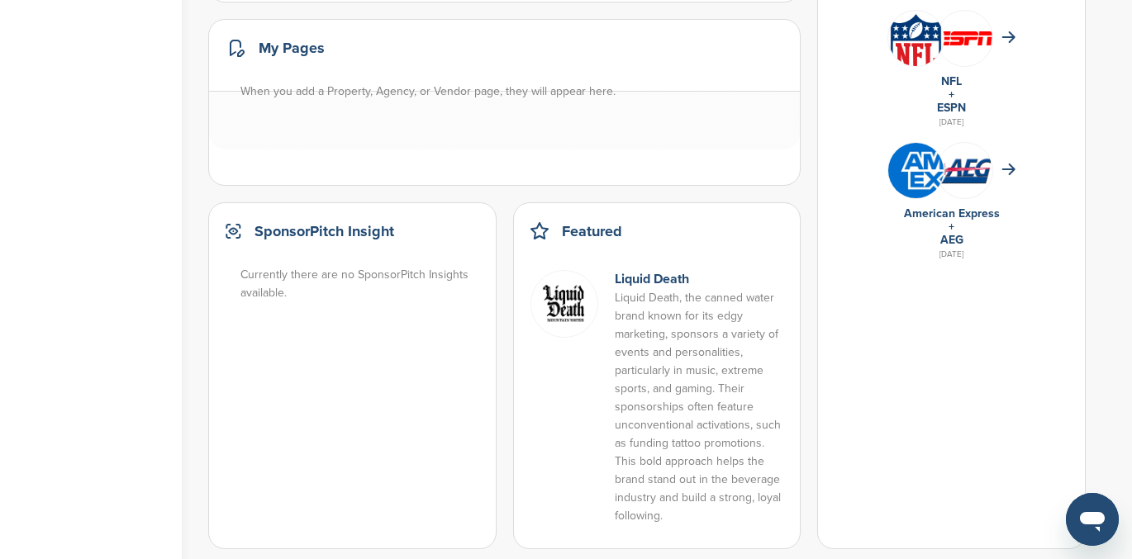
scroll to position [1186, 0]
click at [651, 281] on link "Liquid Death" at bounding box center [652, 278] width 74 height 17
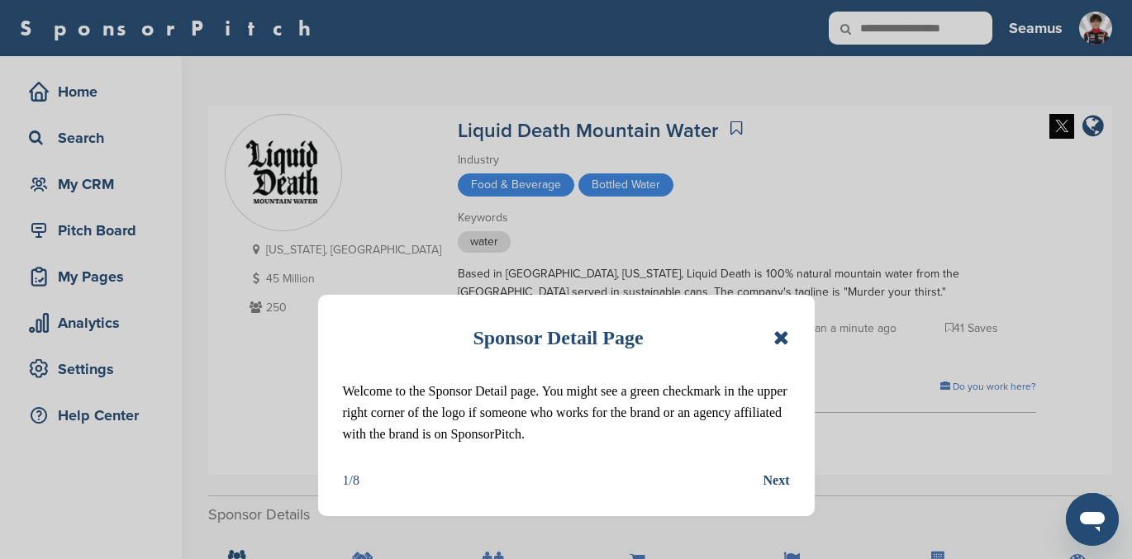
click at [778, 340] on icon at bounding box center [781, 338] width 16 height 20
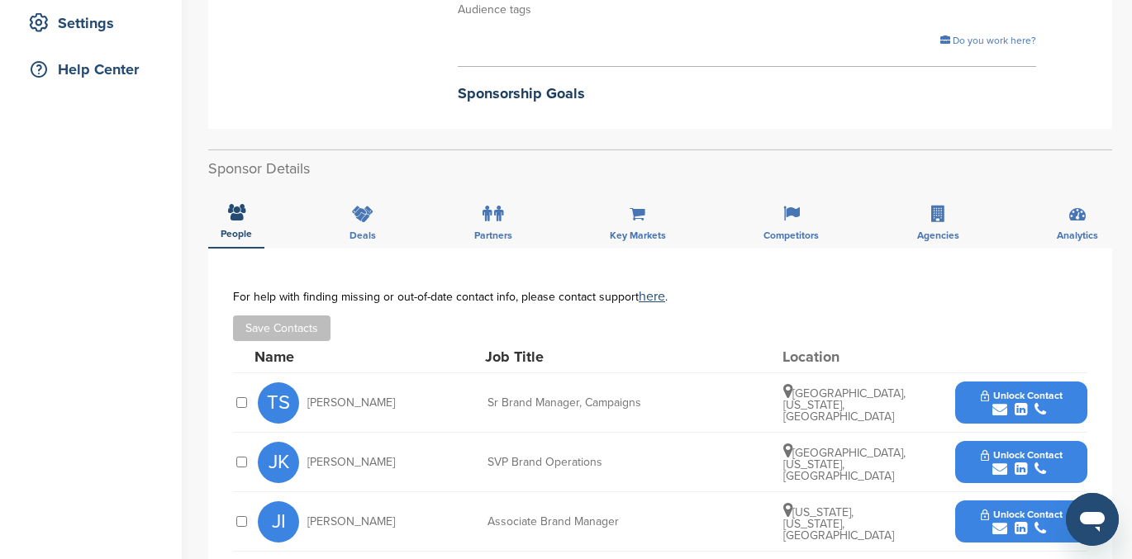
scroll to position [363, 0]
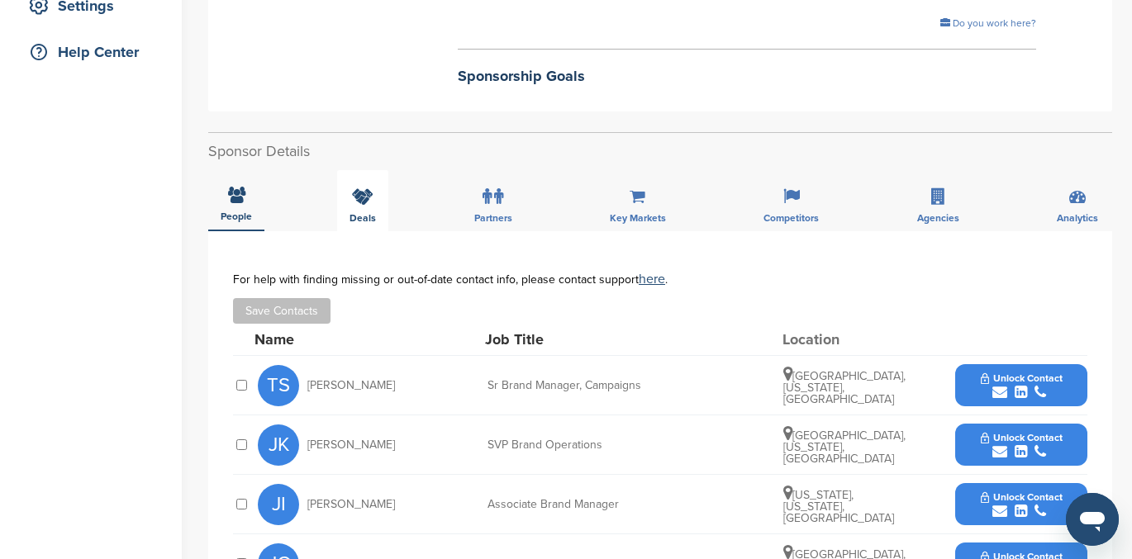
click at [362, 207] on div "Deals" at bounding box center [362, 200] width 51 height 61
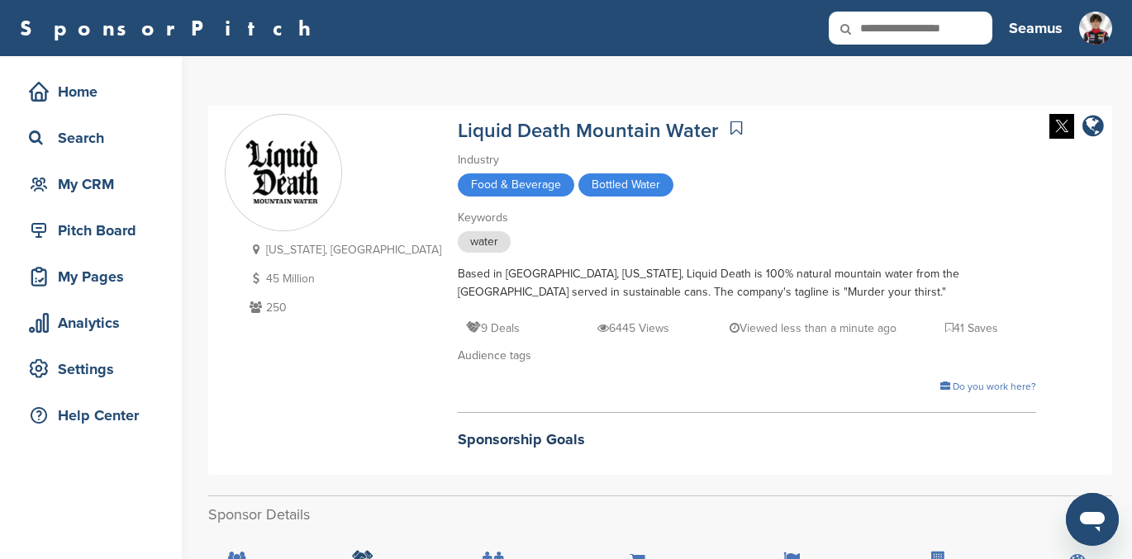
scroll to position [318, 0]
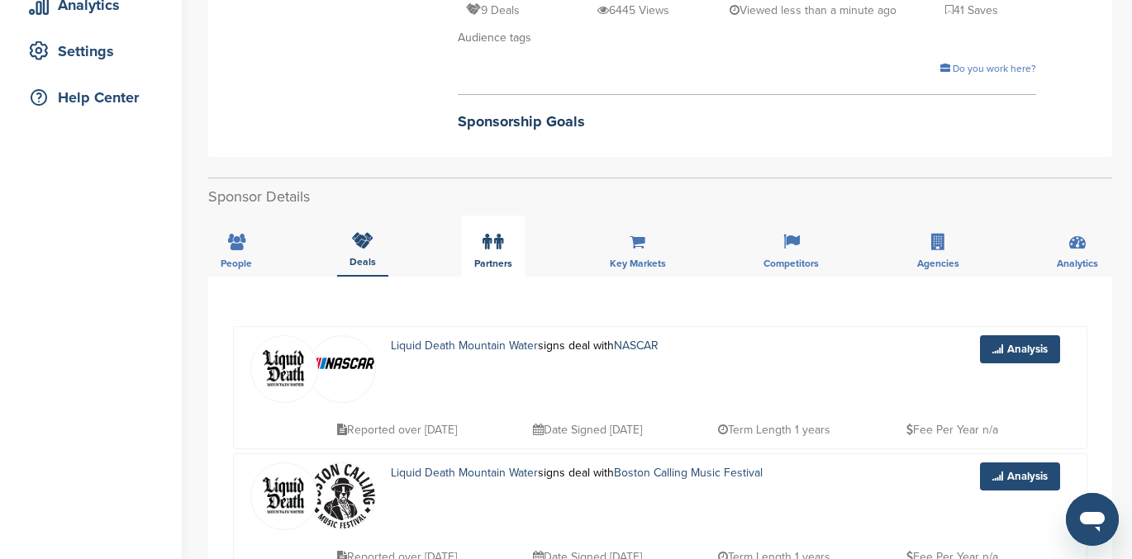
click at [491, 245] on label at bounding box center [492, 242] width 21 height 33
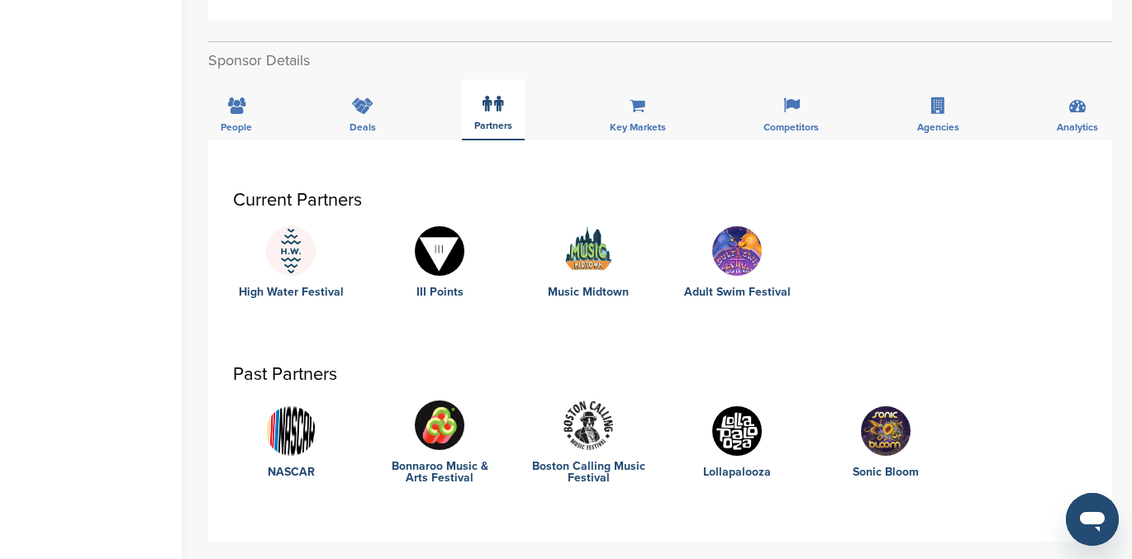
scroll to position [398, 0]
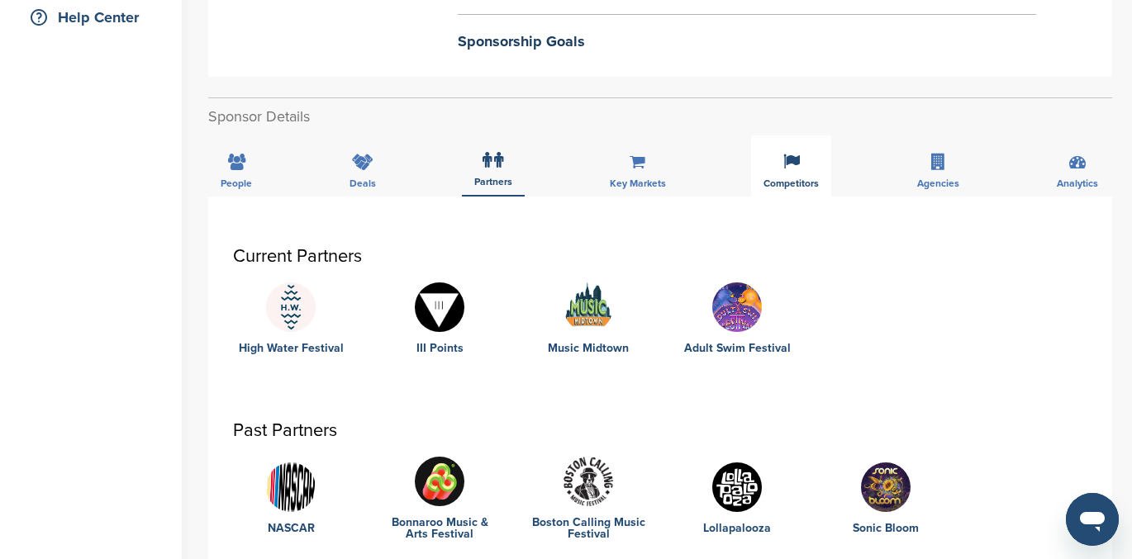
click at [790, 163] on icon at bounding box center [791, 162] width 17 height 17
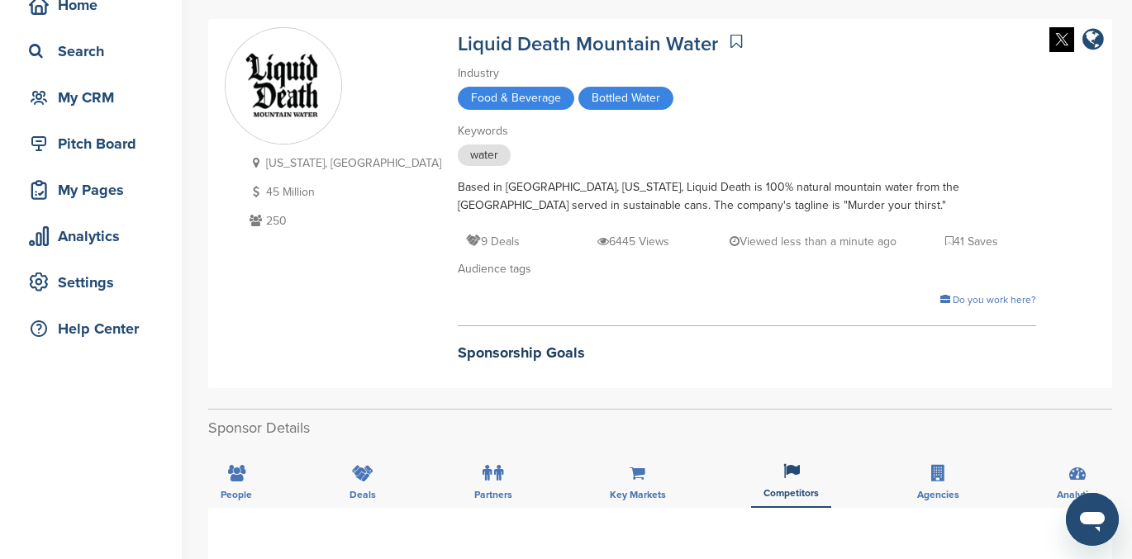
scroll to position [0, 0]
